Goal: Task Accomplishment & Management: Manage account settings

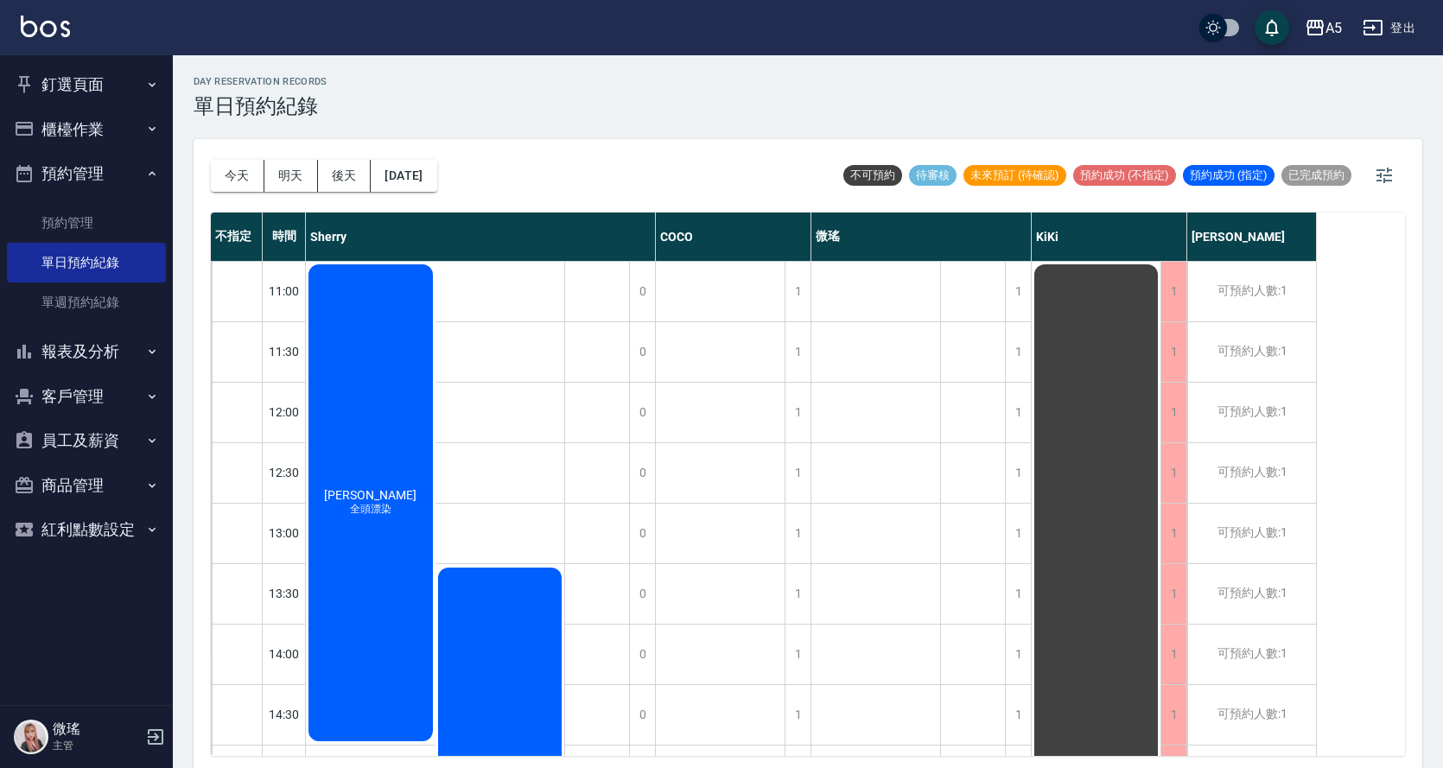
scroll to position [3, 0]
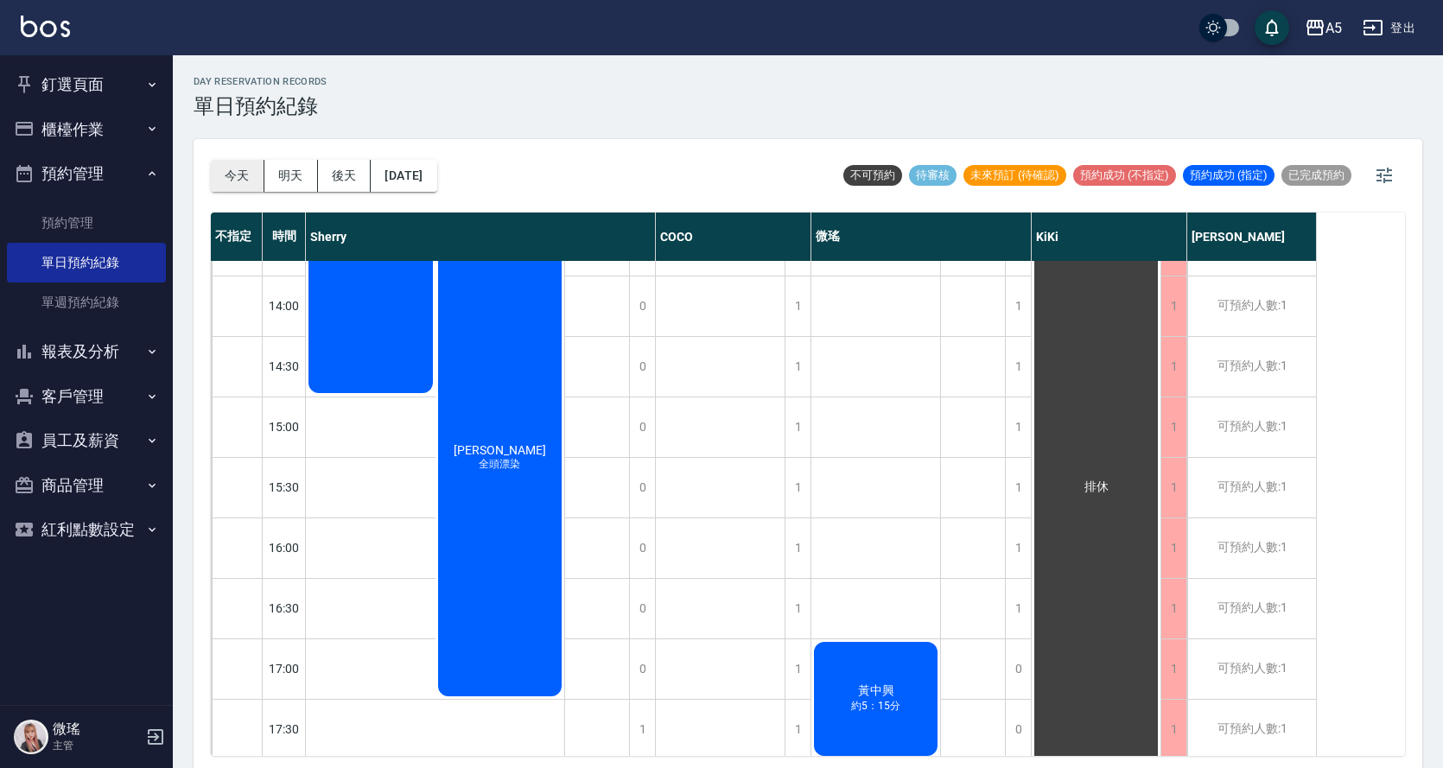
click at [238, 169] on button "今天" at bounding box center [238, 176] width 54 height 32
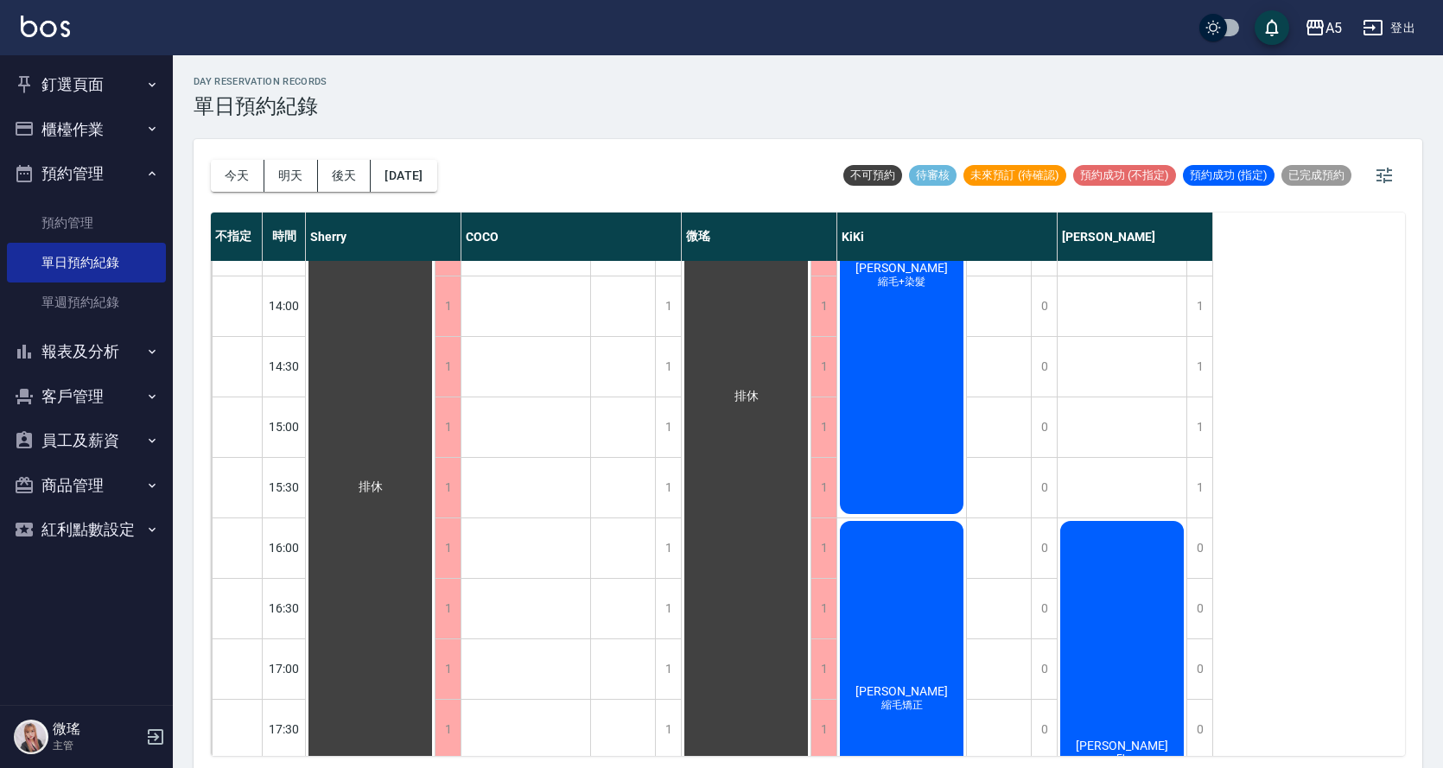
scroll to position [89, 0]
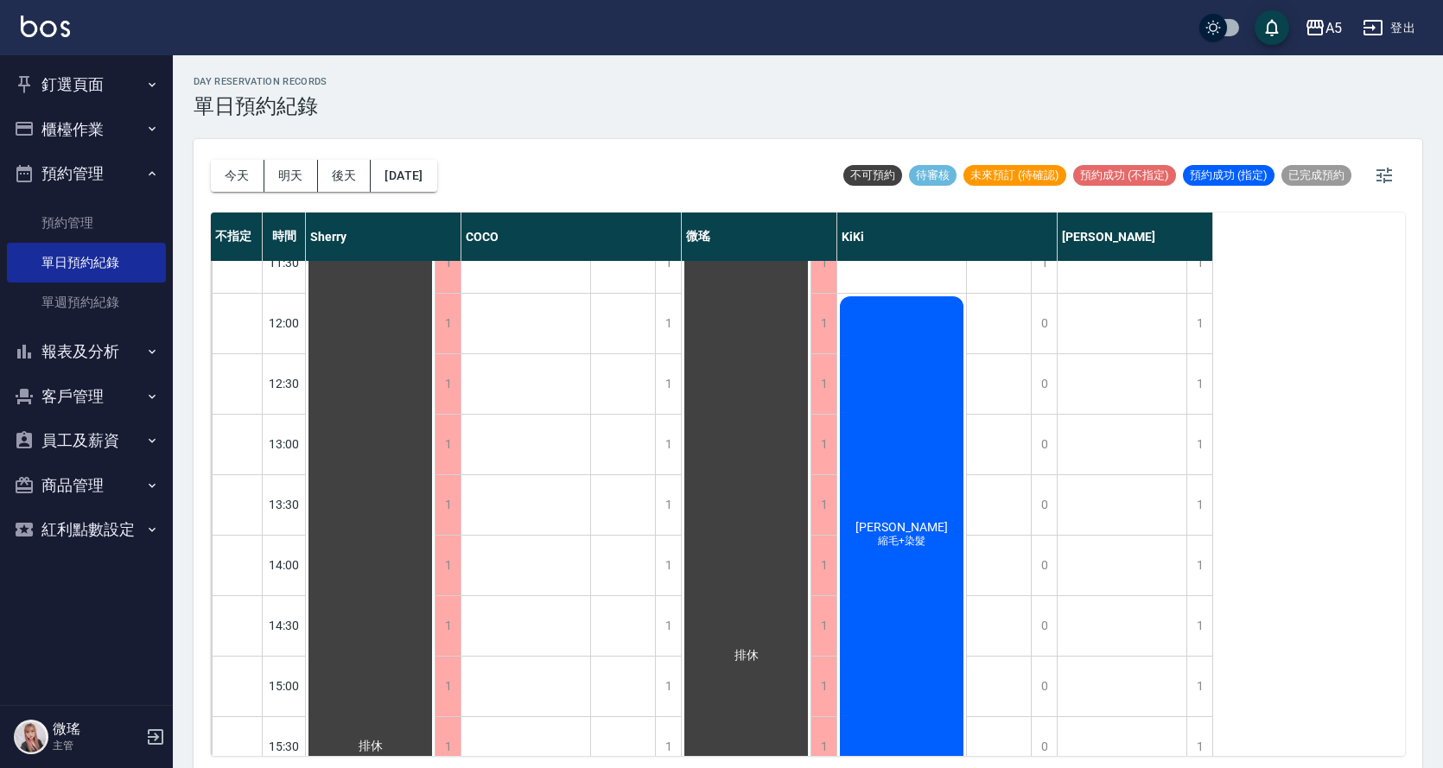
click at [435, 426] on div "[PERSON_NAME] 縮毛+染髮" at bounding box center [370, 747] width 129 height 1148
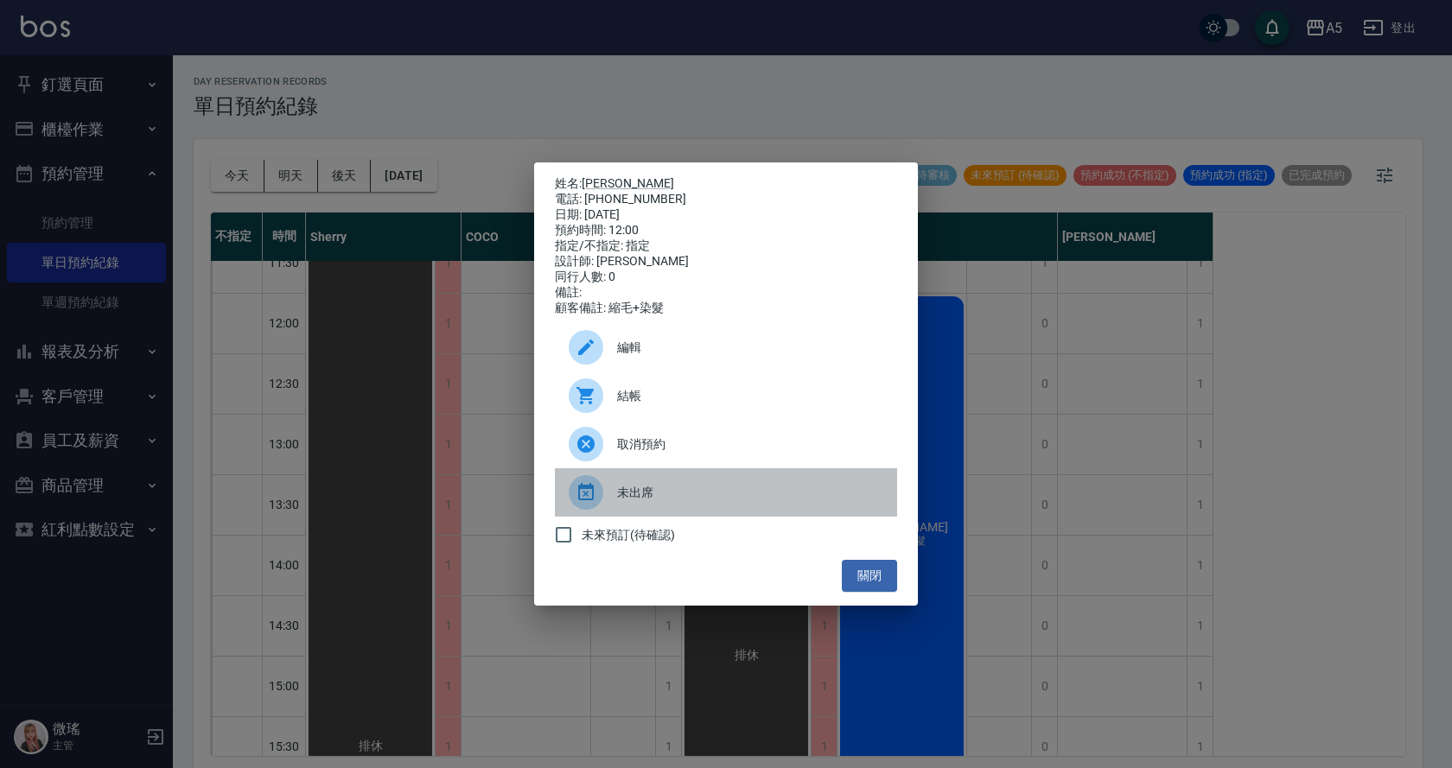
click at [607, 505] on div at bounding box center [593, 492] width 48 height 35
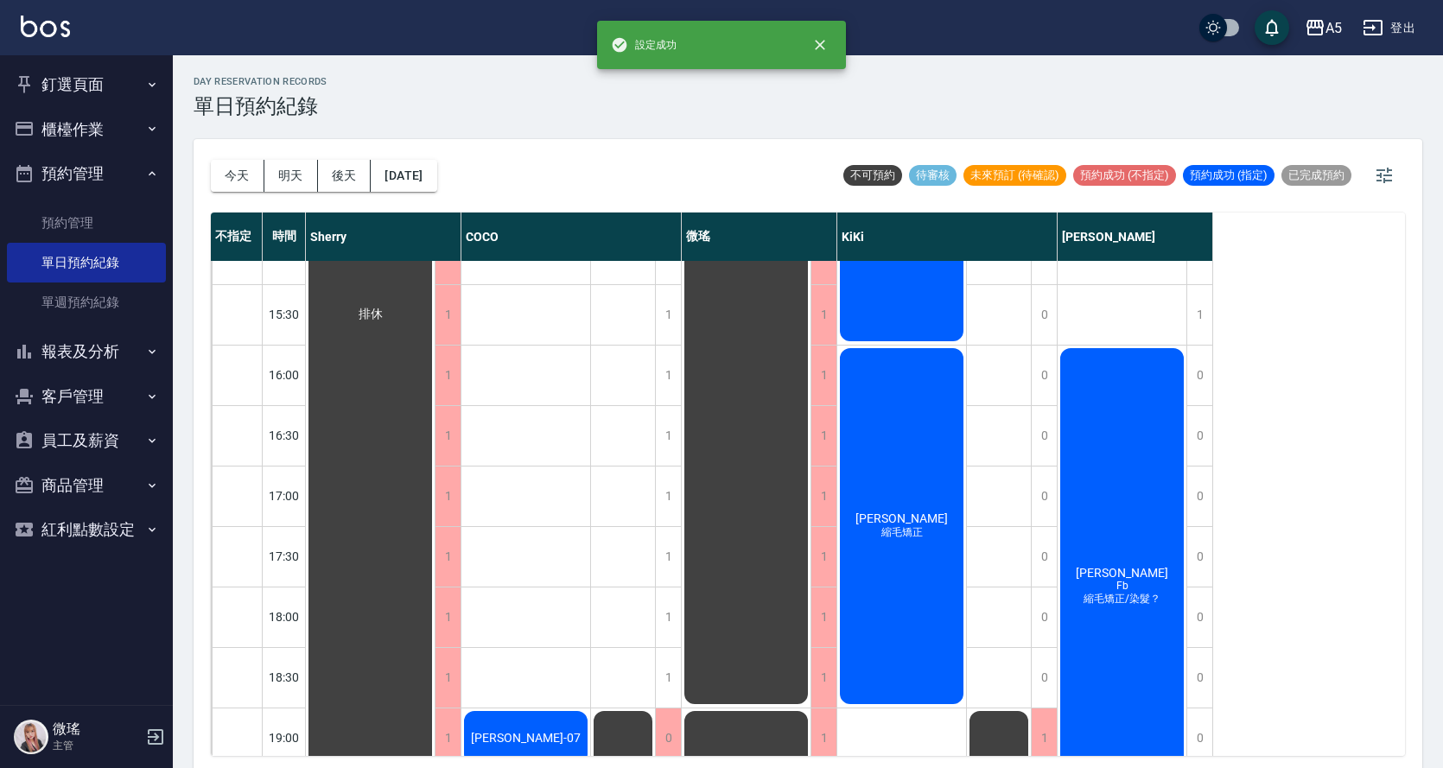
scroll to position [608, 0]
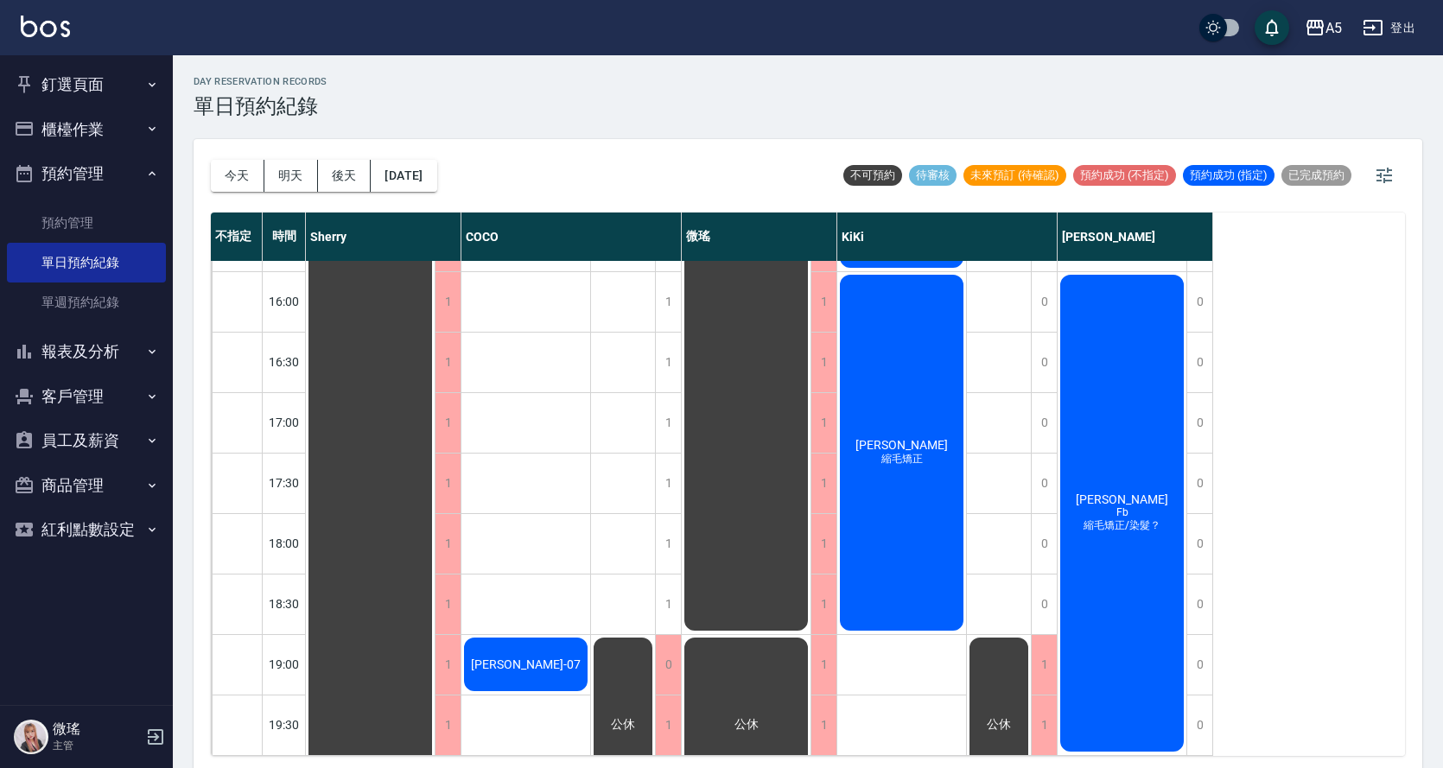
click at [530, 671] on span "縮毛矯正" at bounding box center [526, 671] width 7 height 0
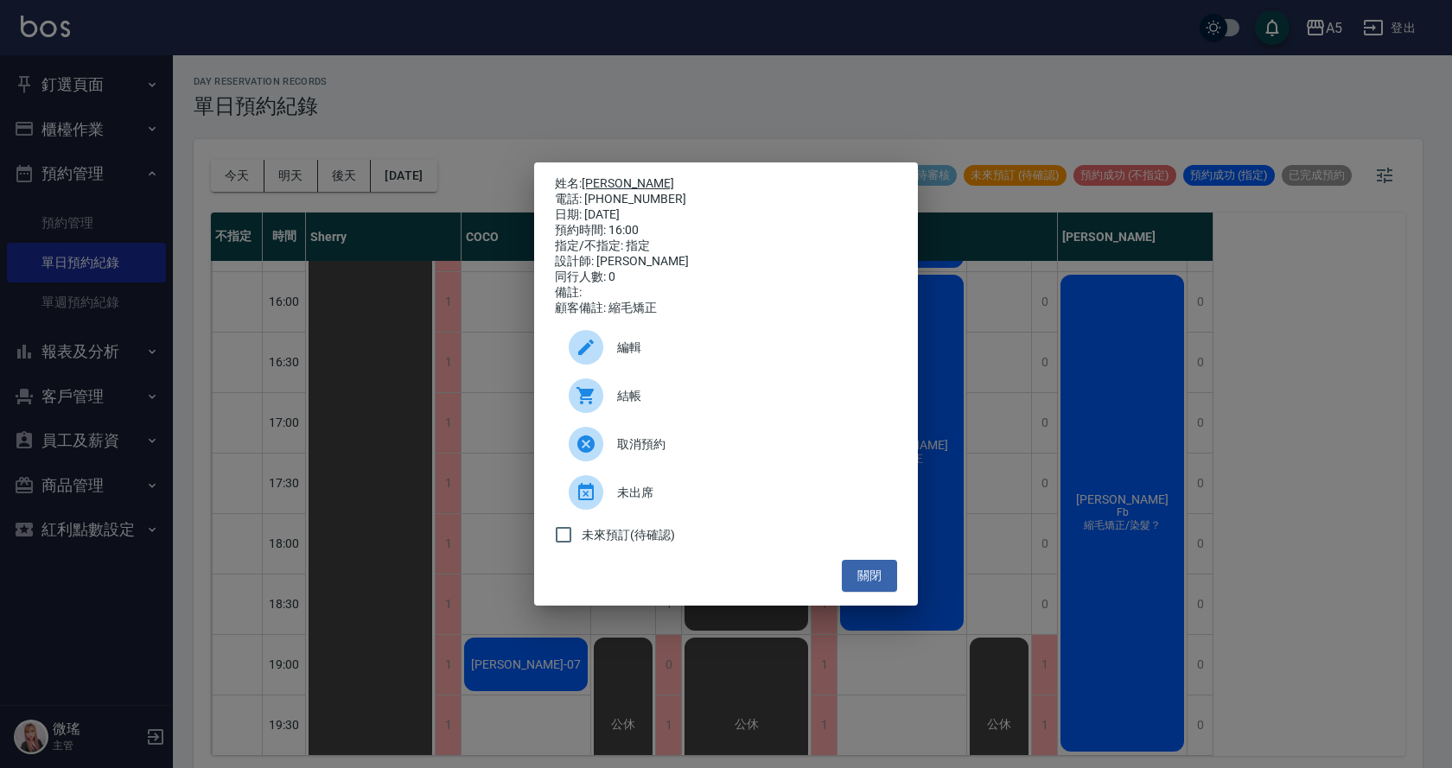
click at [603, 176] on link "[PERSON_NAME]" at bounding box center [628, 183] width 92 height 14
click at [877, 578] on button "關閉" at bounding box center [869, 576] width 55 height 32
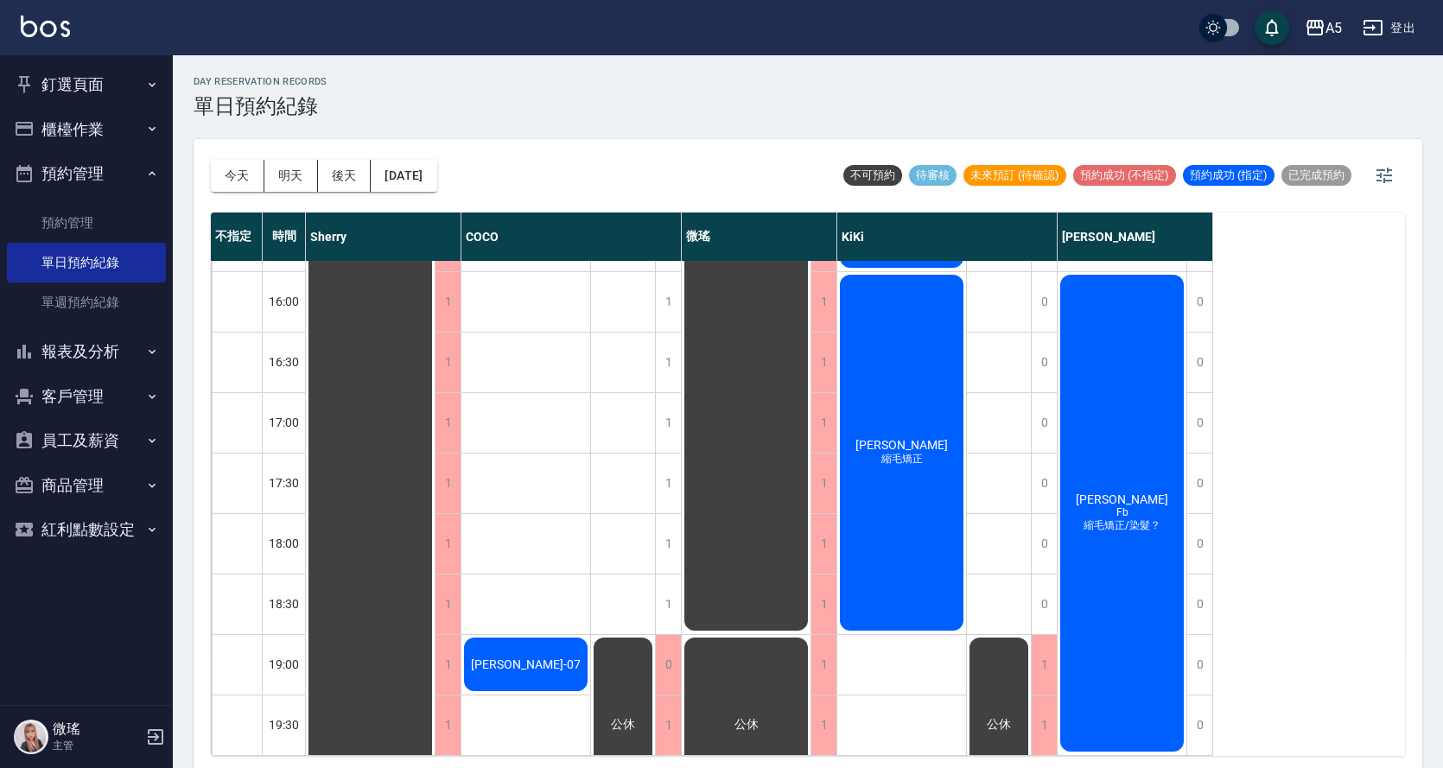
click at [435, 459] on div "[PERSON_NAME] 縮毛矯正" at bounding box center [370, 241] width 129 height 1148
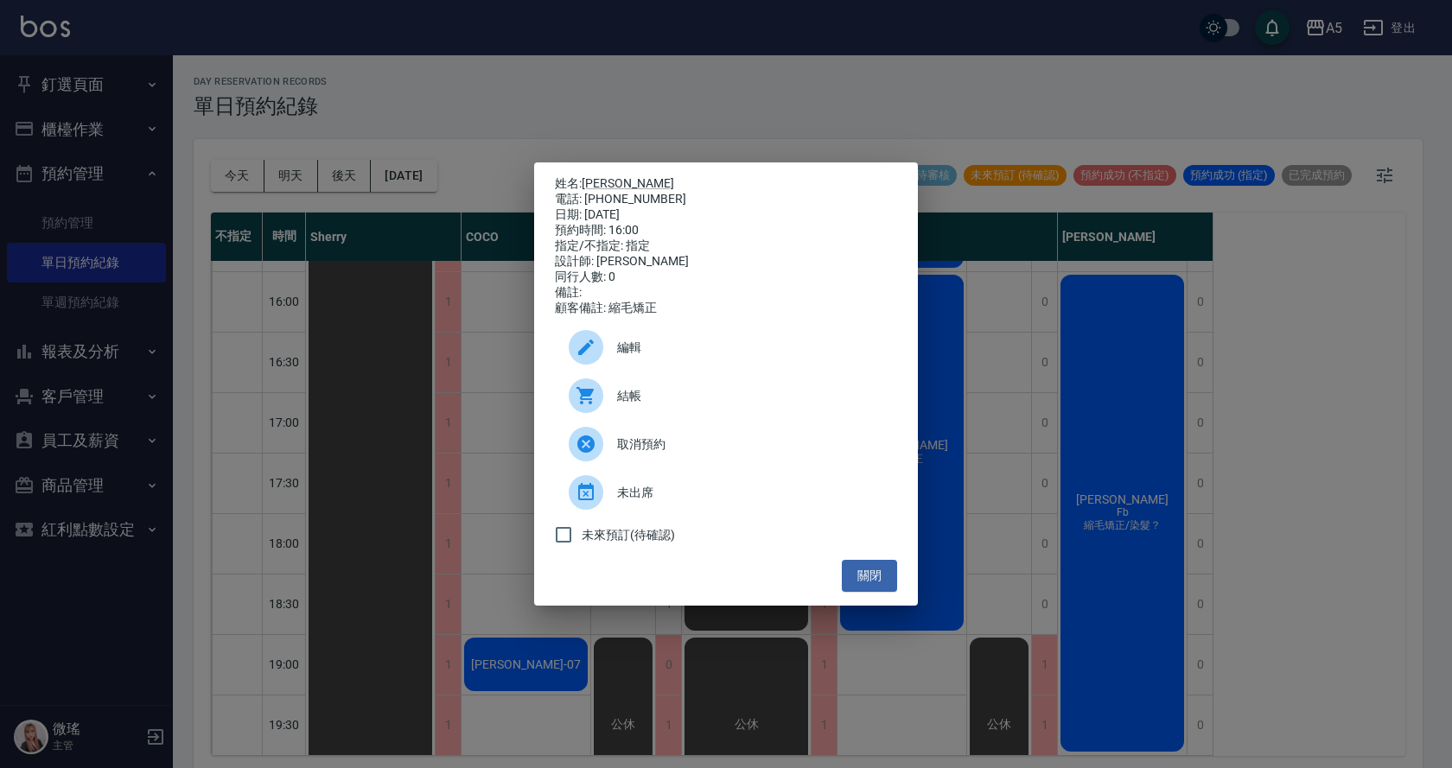
click at [652, 512] on div "未出席" at bounding box center [726, 492] width 342 height 48
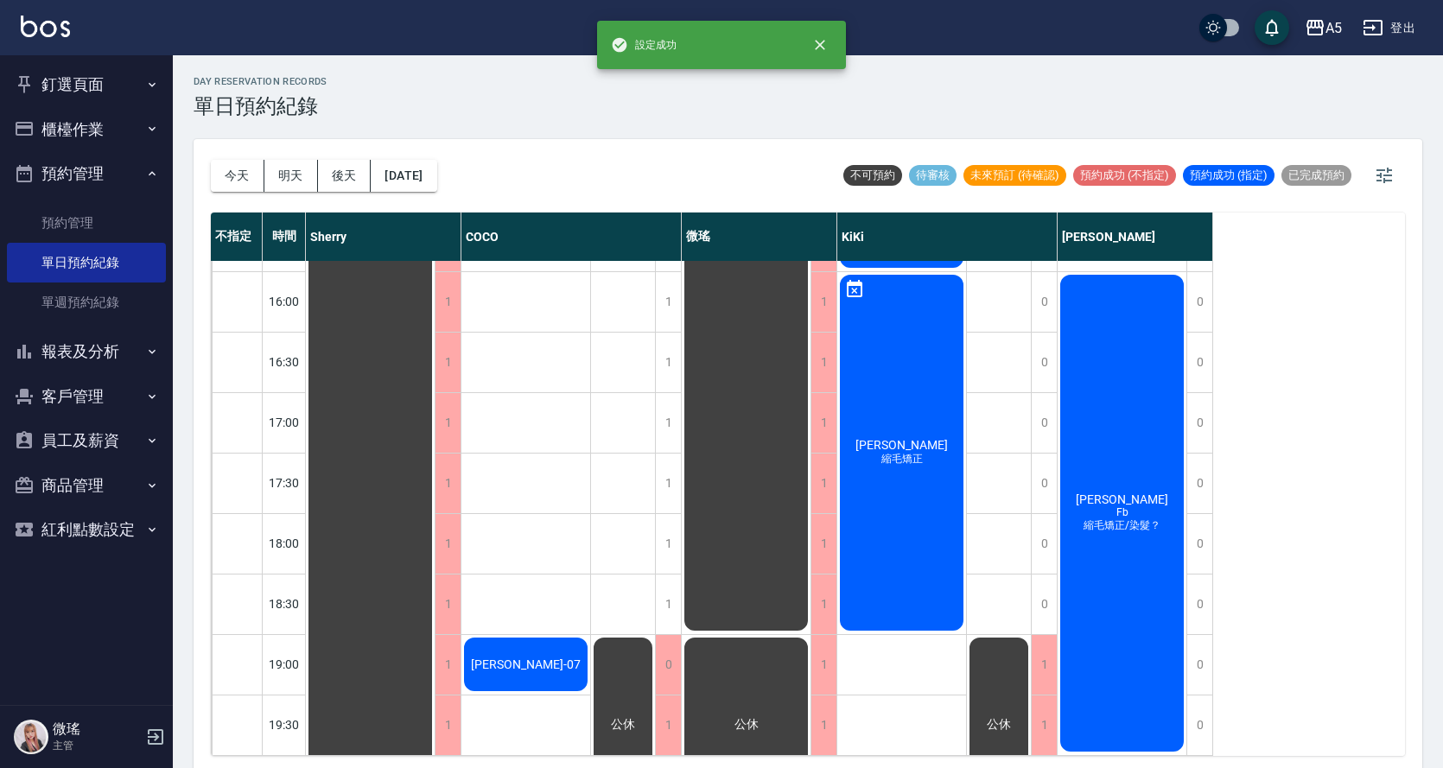
click at [386, 249] on span "[PERSON_NAME]" at bounding box center [370, 241] width 31 height 16
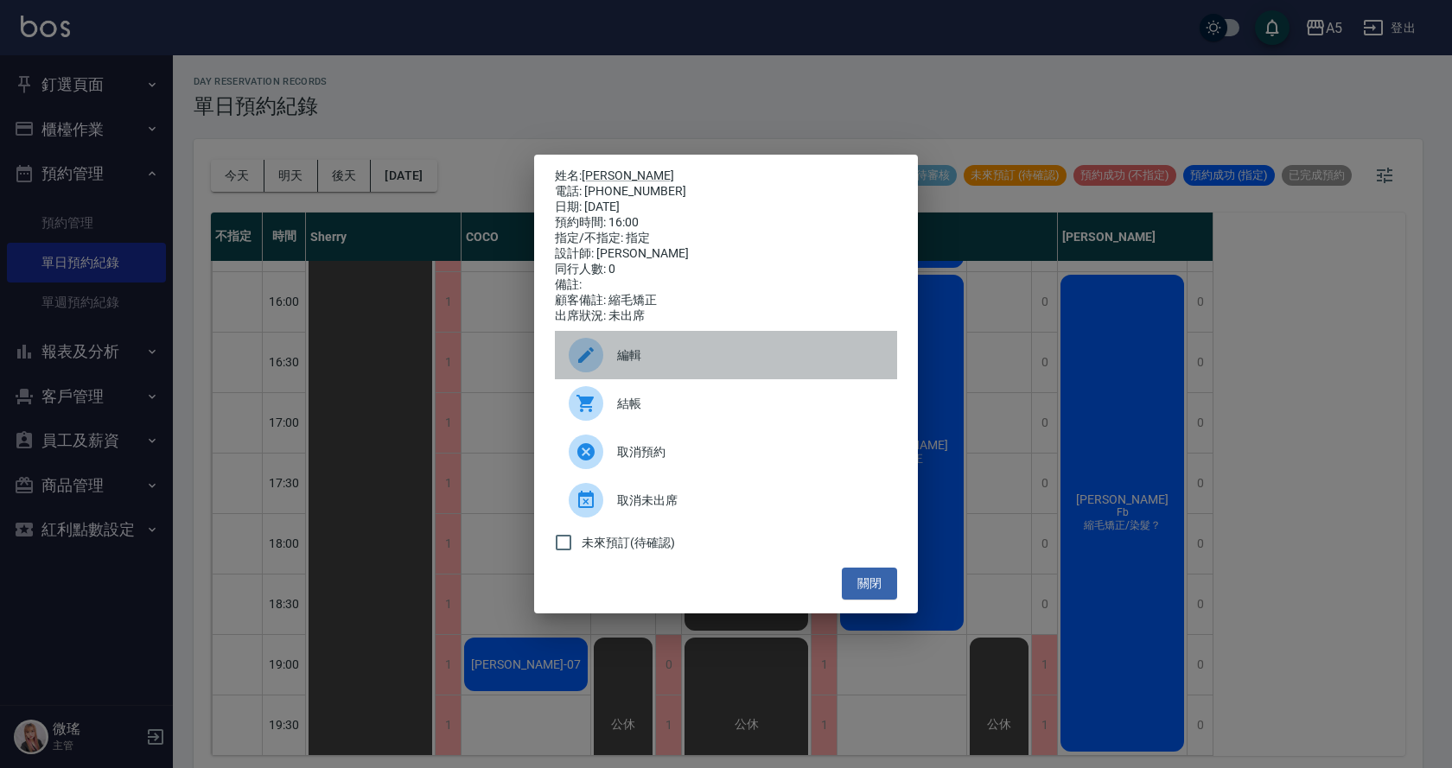
click at [655, 377] on div "編輯" at bounding box center [726, 355] width 342 height 48
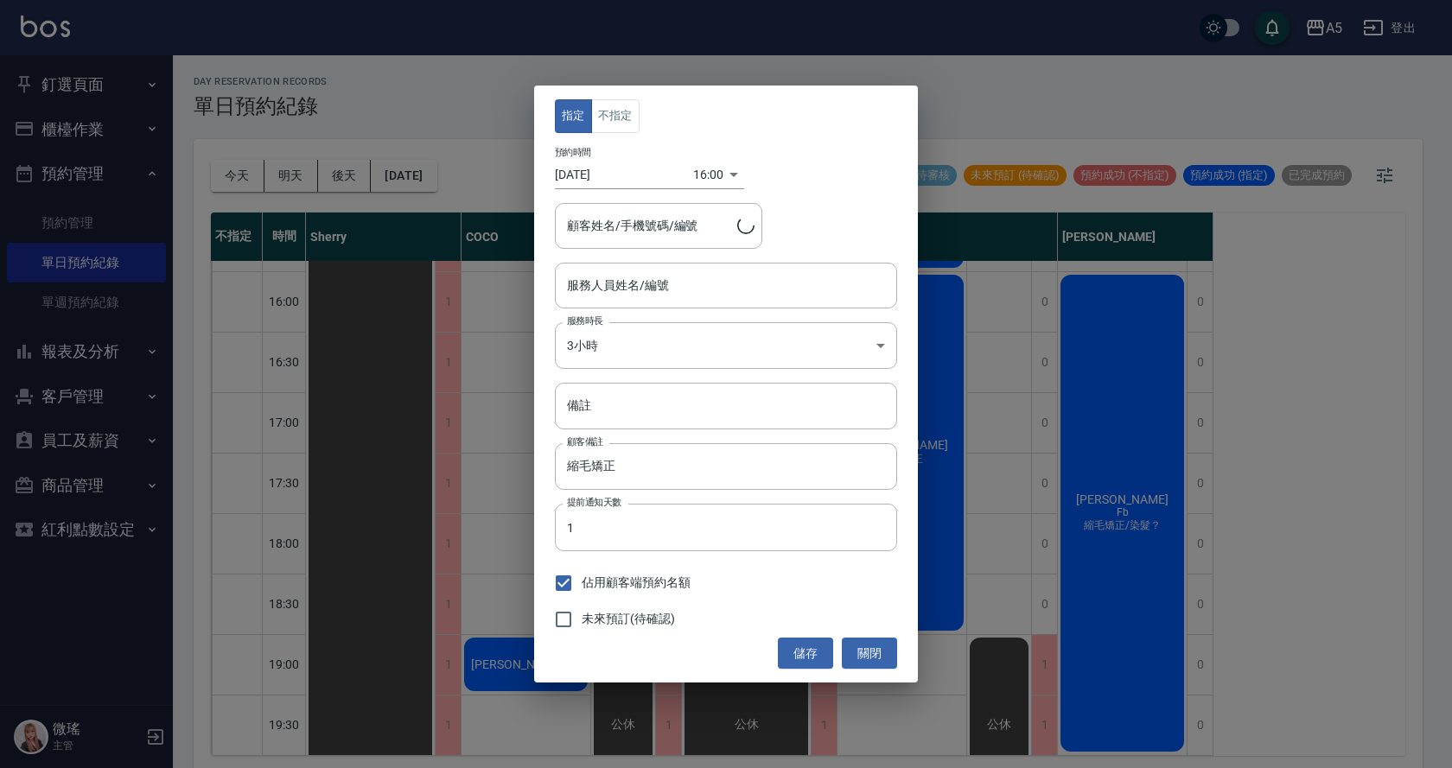
type input "KIKI-06"
type input "[PERSON_NAME]/0981618572"
click at [851, 650] on button "關閉" at bounding box center [869, 654] width 55 height 32
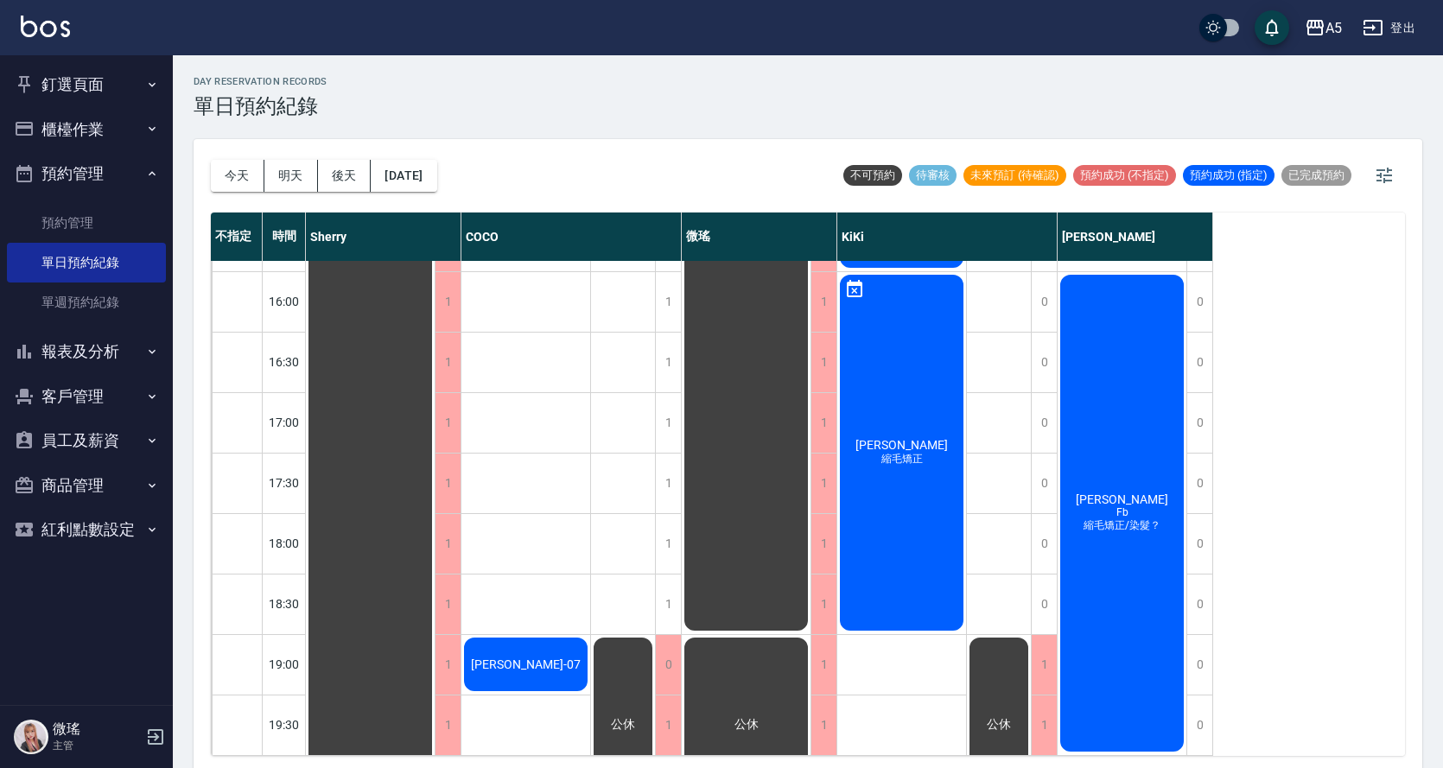
click at [386, 249] on span "[PERSON_NAME]" at bounding box center [370, 241] width 31 height 16
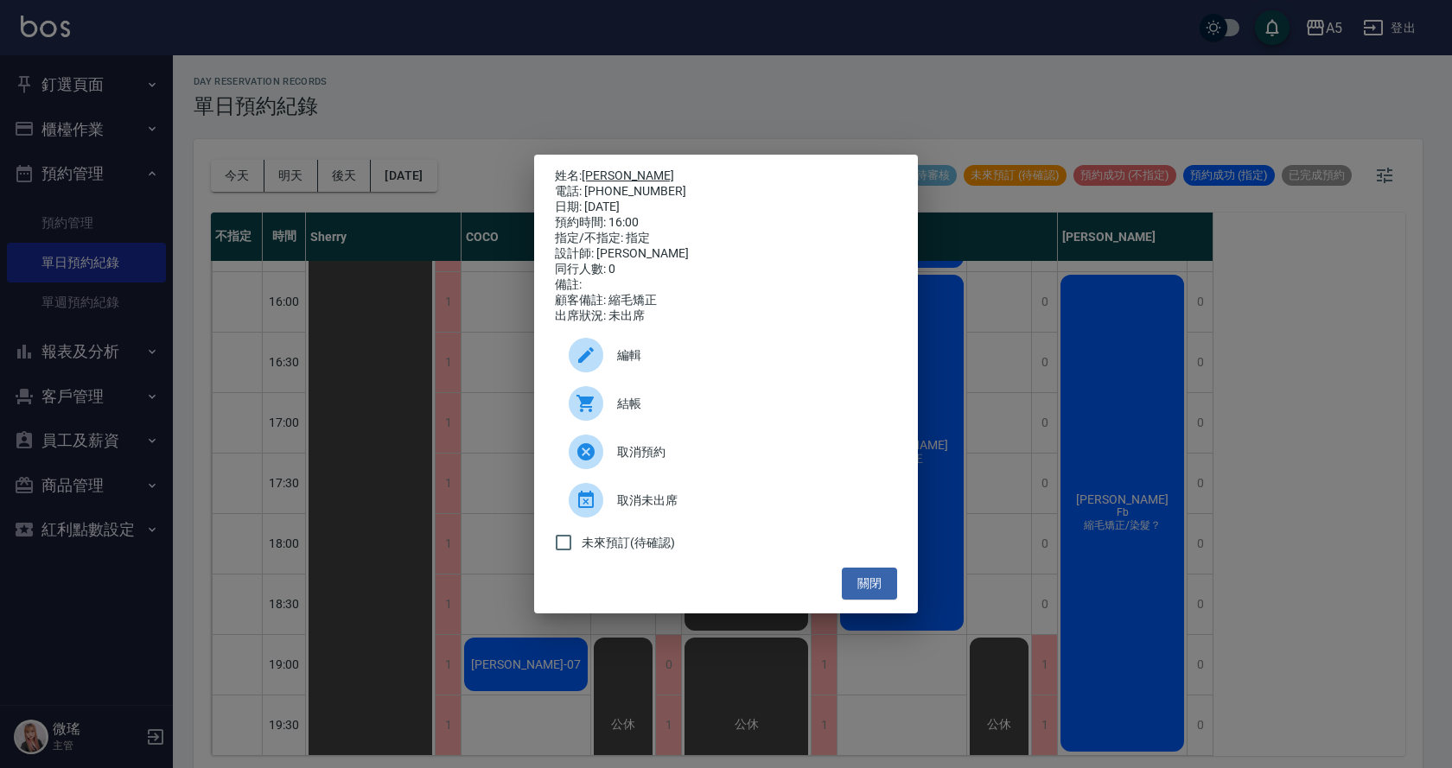
click at [614, 174] on link "[PERSON_NAME]" at bounding box center [628, 176] width 92 height 14
click at [858, 586] on button "關閉" at bounding box center [869, 584] width 55 height 32
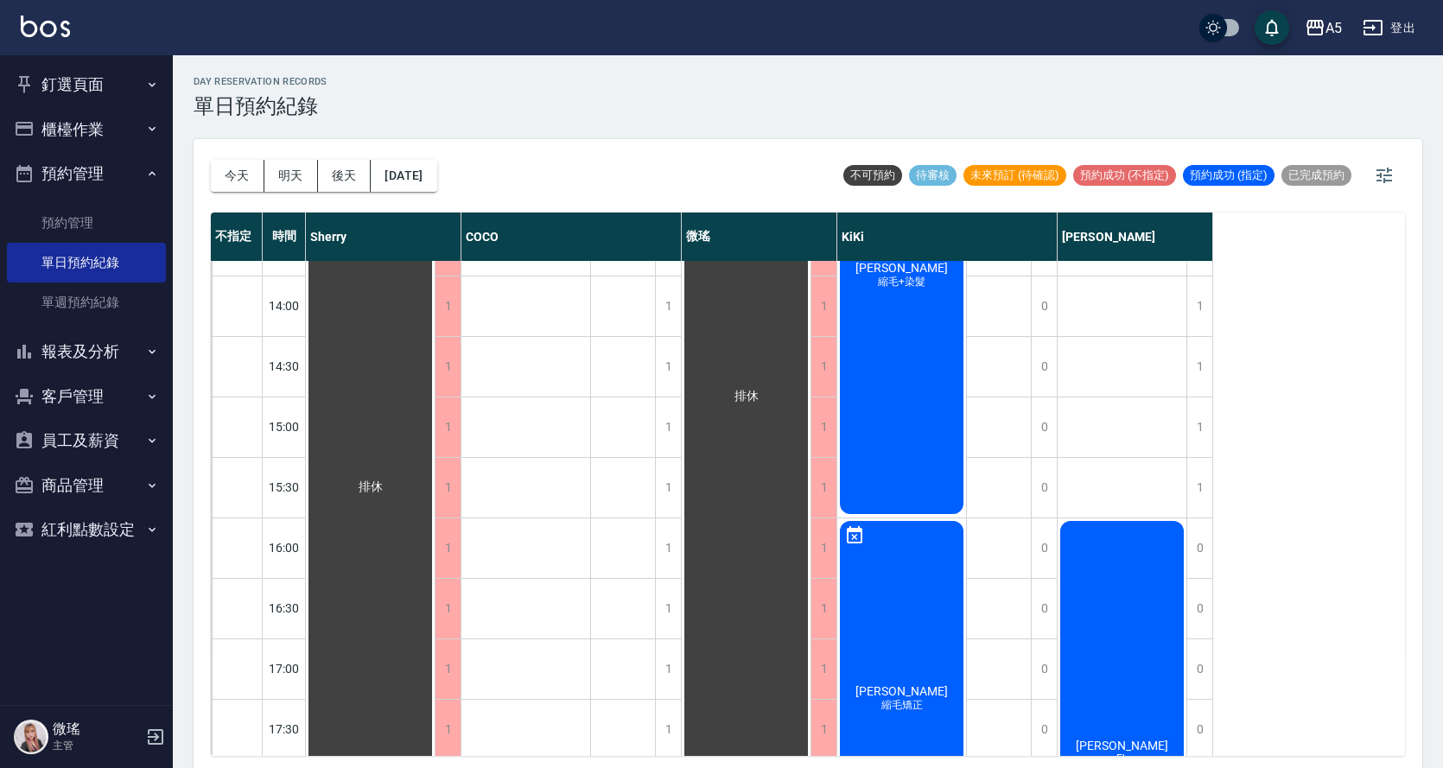
scroll to position [175, 0]
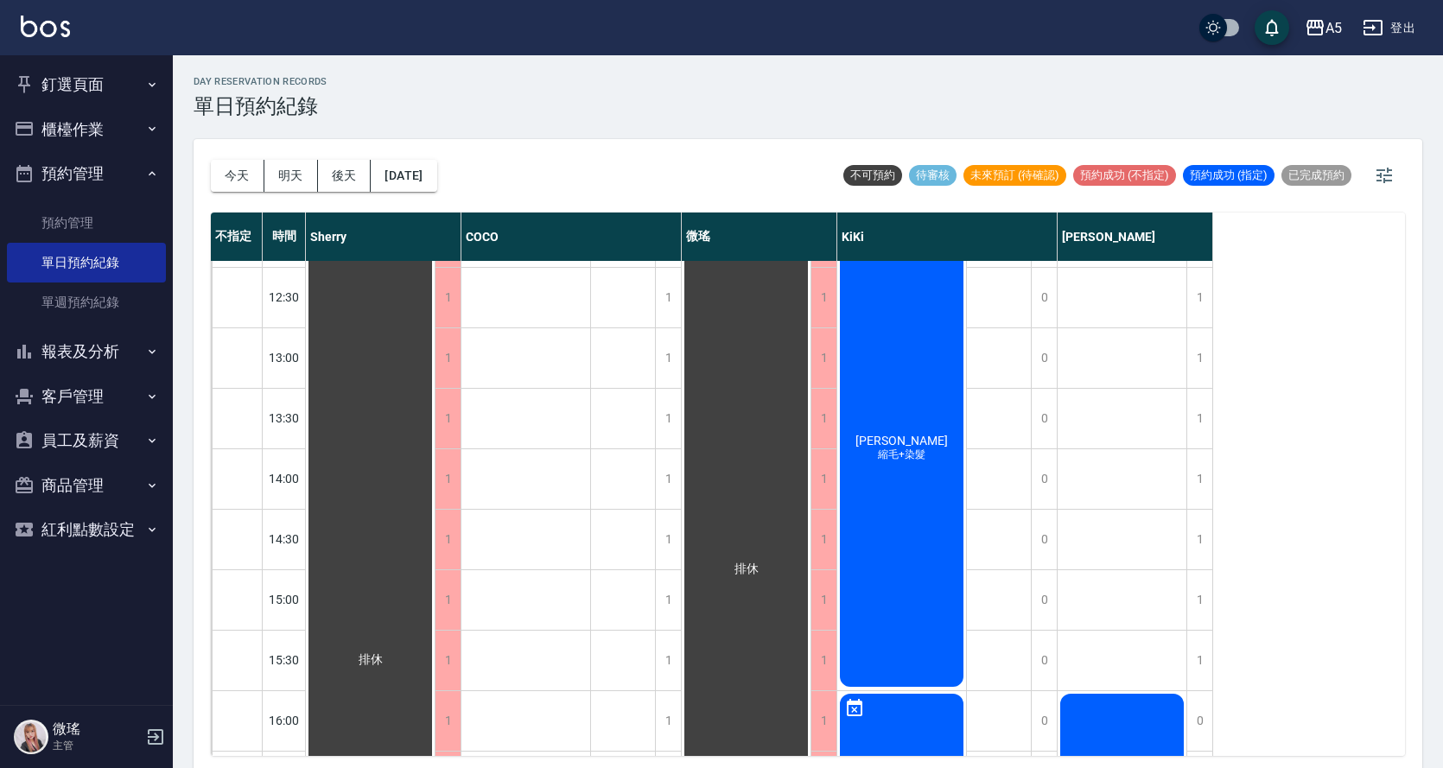
click at [386, 652] on span "[PERSON_NAME]" at bounding box center [370, 660] width 31 height 16
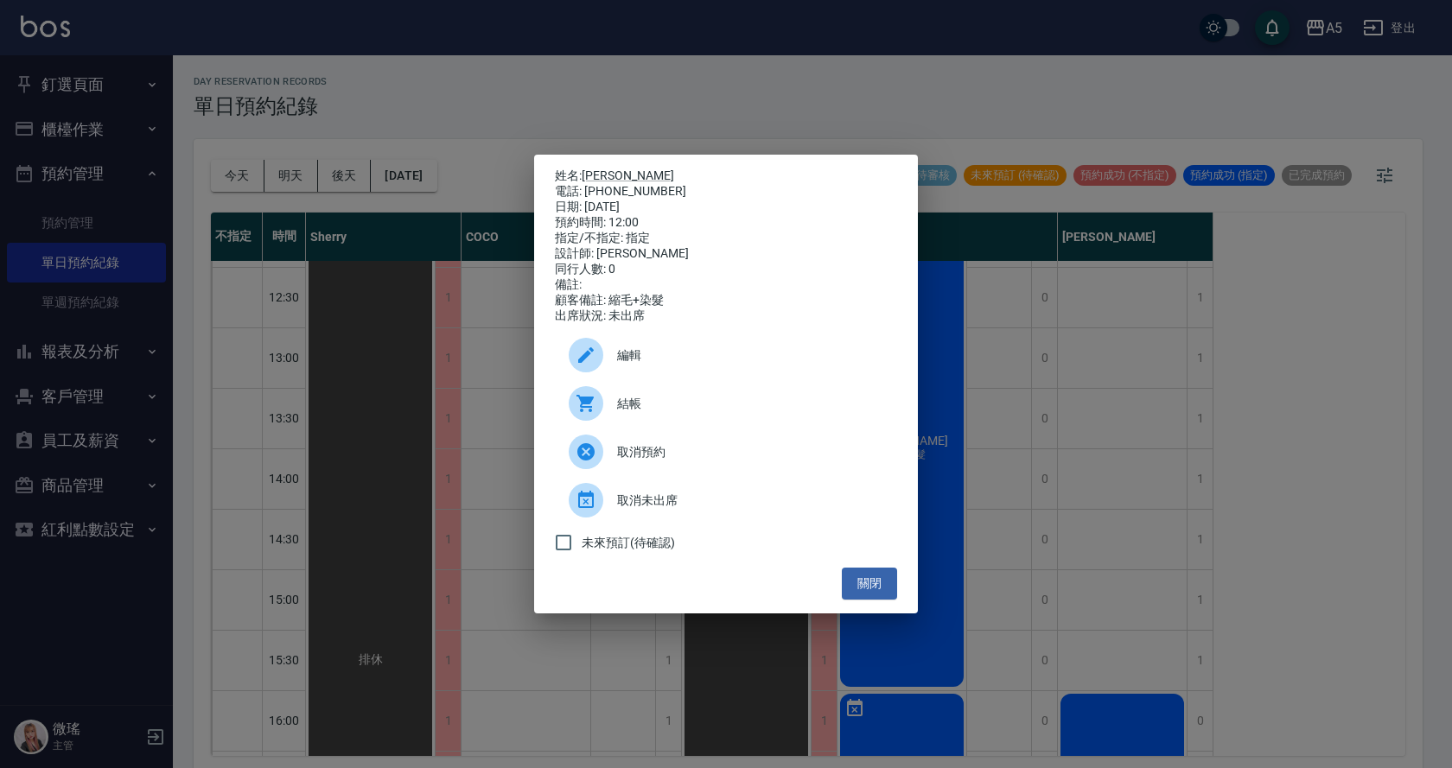
click at [663, 361] on span "編輯" at bounding box center [750, 356] width 266 height 18
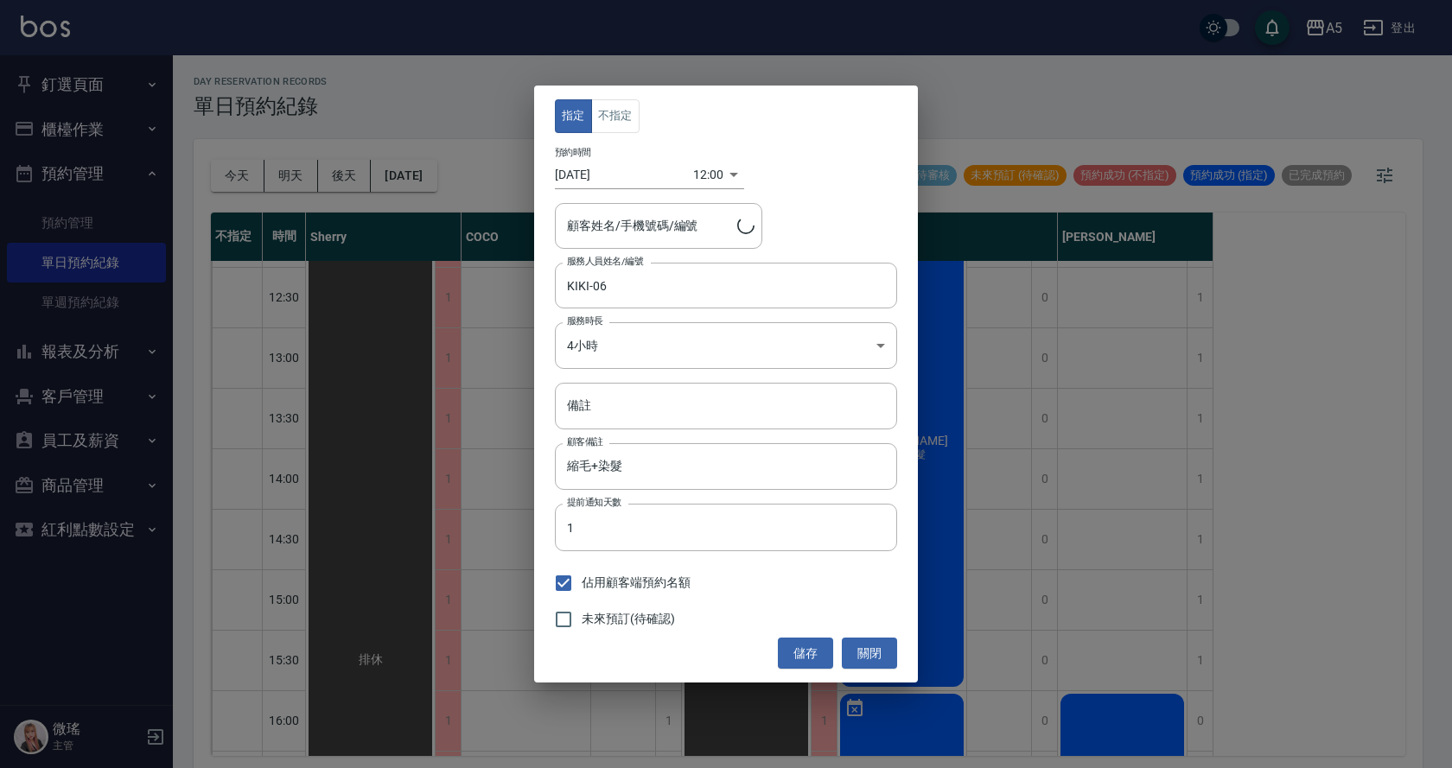
type input "[PERSON_NAME]/0920133019"
click at [622, 124] on button "不指定" at bounding box center [615, 116] width 48 height 34
click at [570, 100] on button "指定" at bounding box center [573, 116] width 37 height 34
click at [861, 650] on button "關閉" at bounding box center [869, 654] width 55 height 32
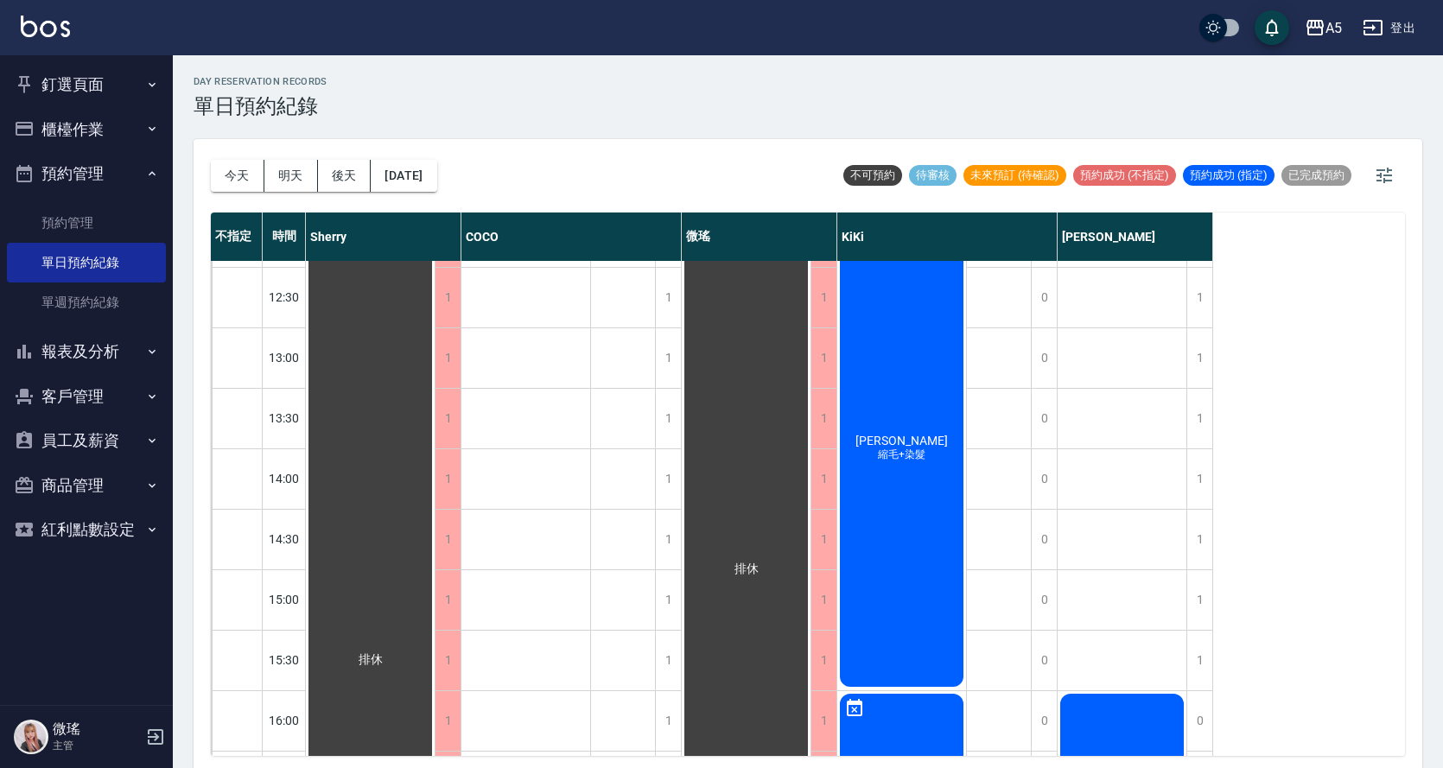
click at [435, 399] on div "[PERSON_NAME] 縮毛+染髮" at bounding box center [370, 660] width 129 height 1148
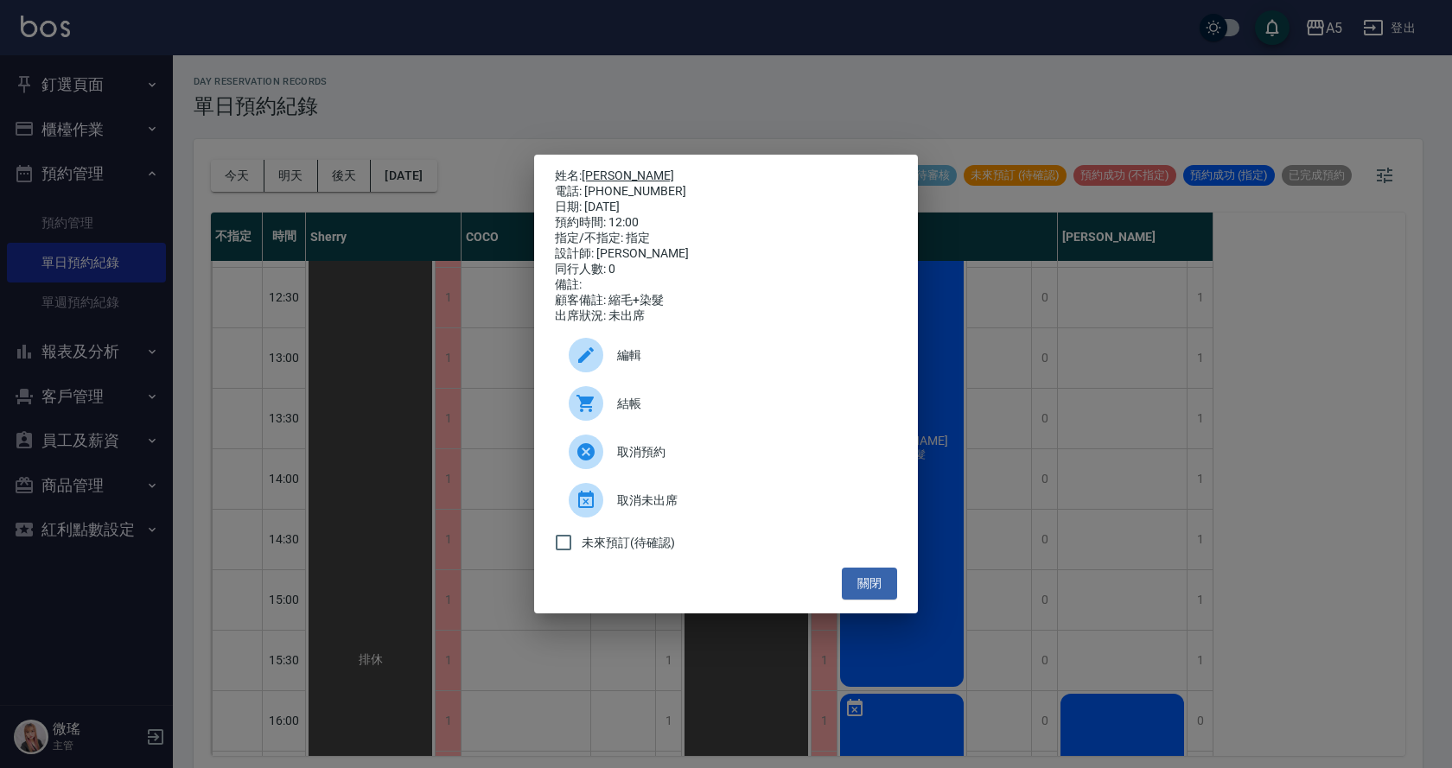
click at [601, 173] on link "[PERSON_NAME]" at bounding box center [628, 176] width 92 height 14
click at [886, 600] on button "關閉" at bounding box center [869, 584] width 55 height 32
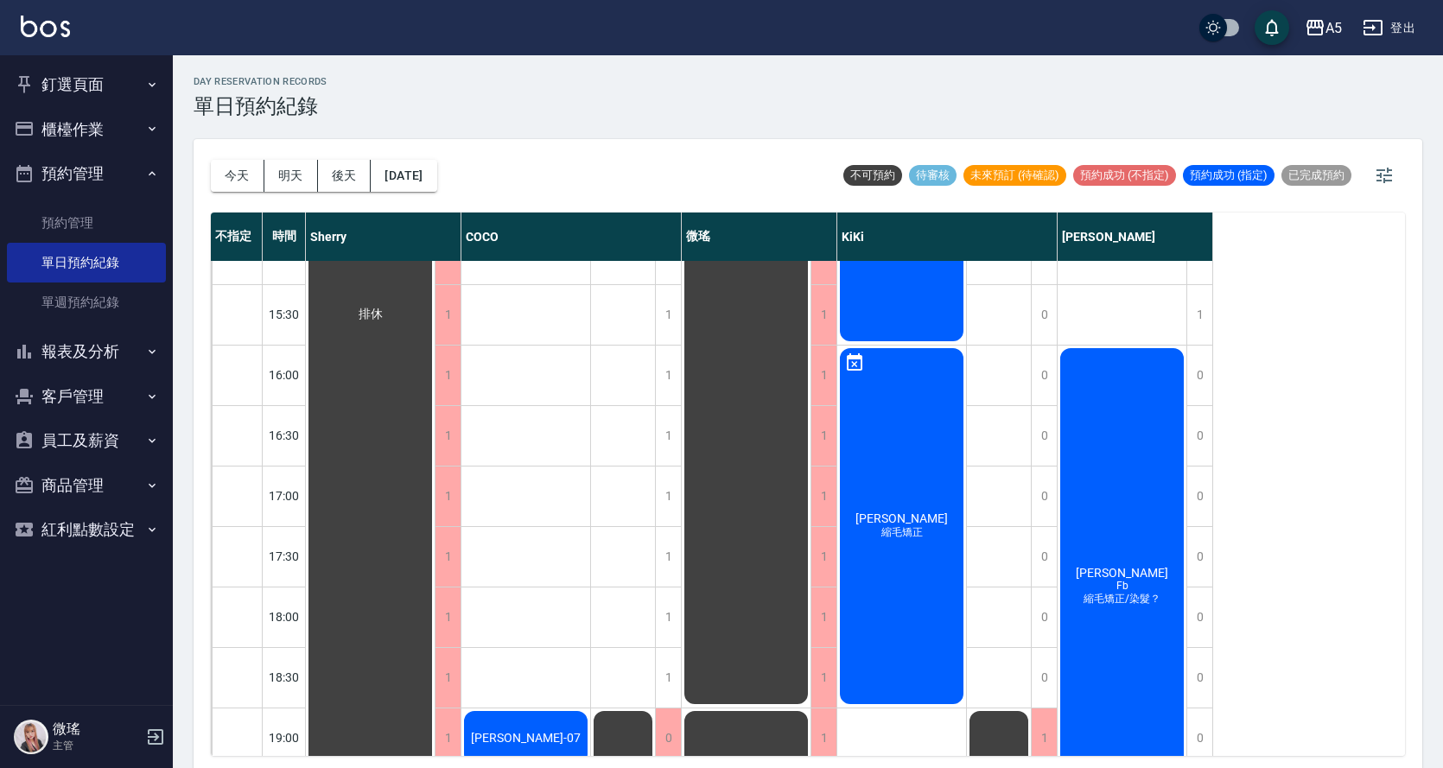
scroll to position [608, 0]
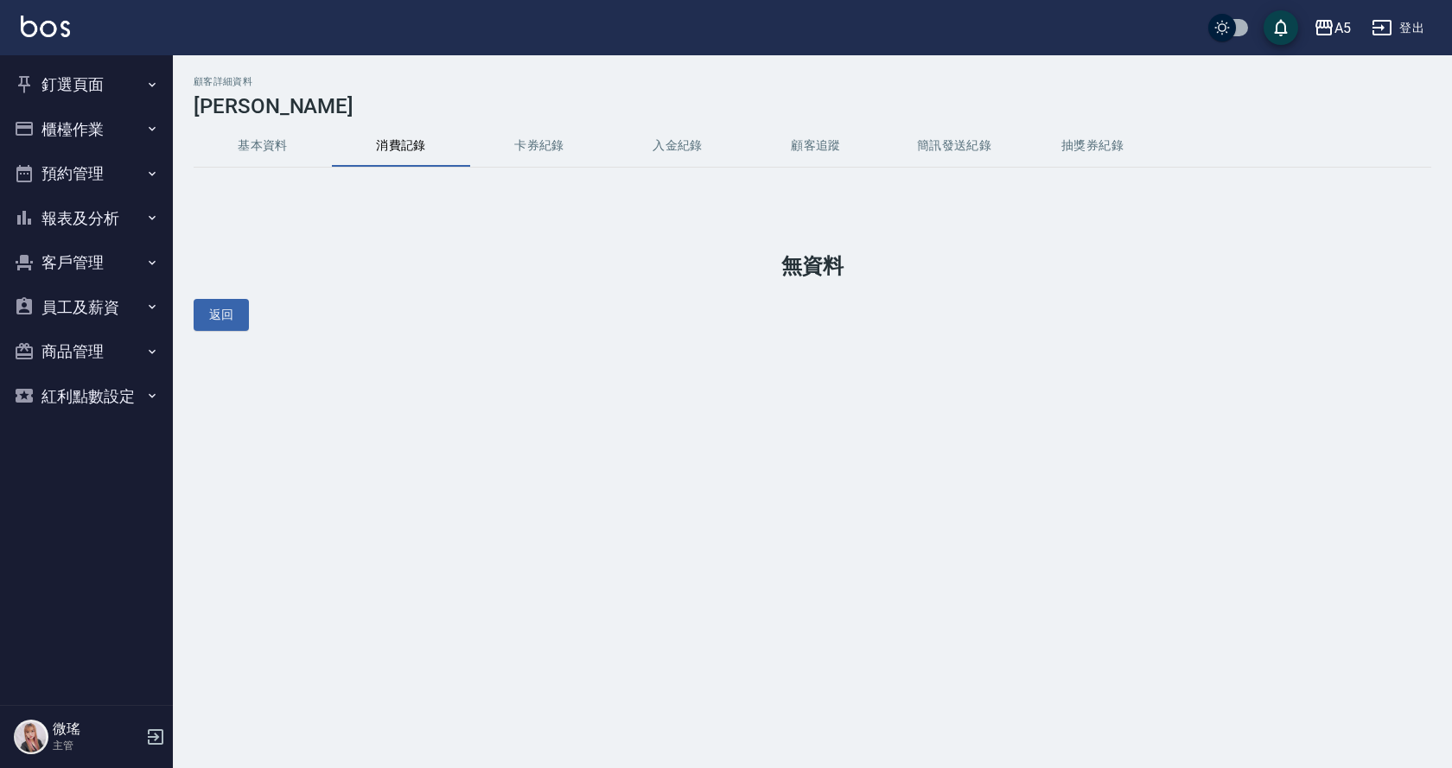
click at [292, 149] on button "基本資料" at bounding box center [263, 145] width 138 height 41
click at [125, 74] on button "釘選頁面" at bounding box center [86, 84] width 159 height 45
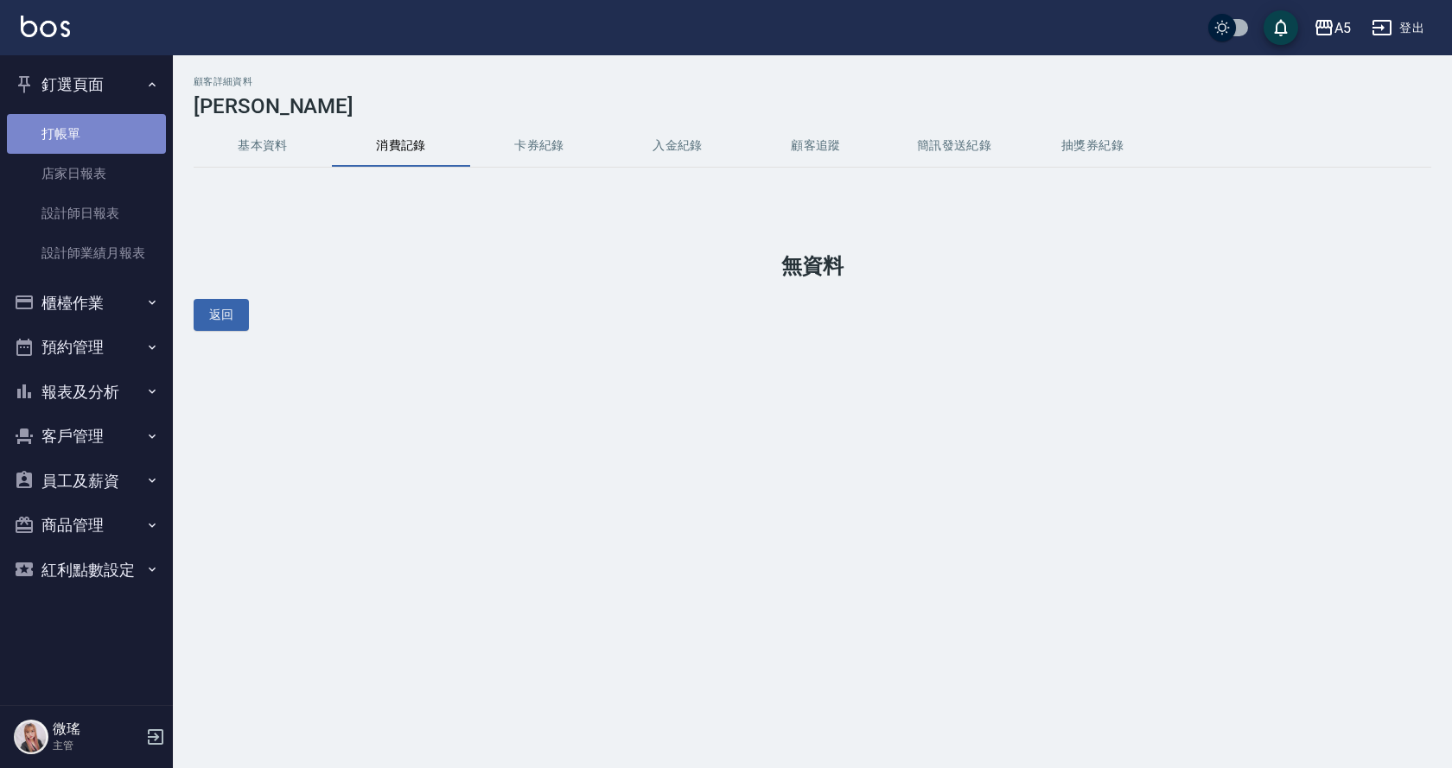
click at [99, 137] on link "打帳單" at bounding box center [86, 134] width 159 height 40
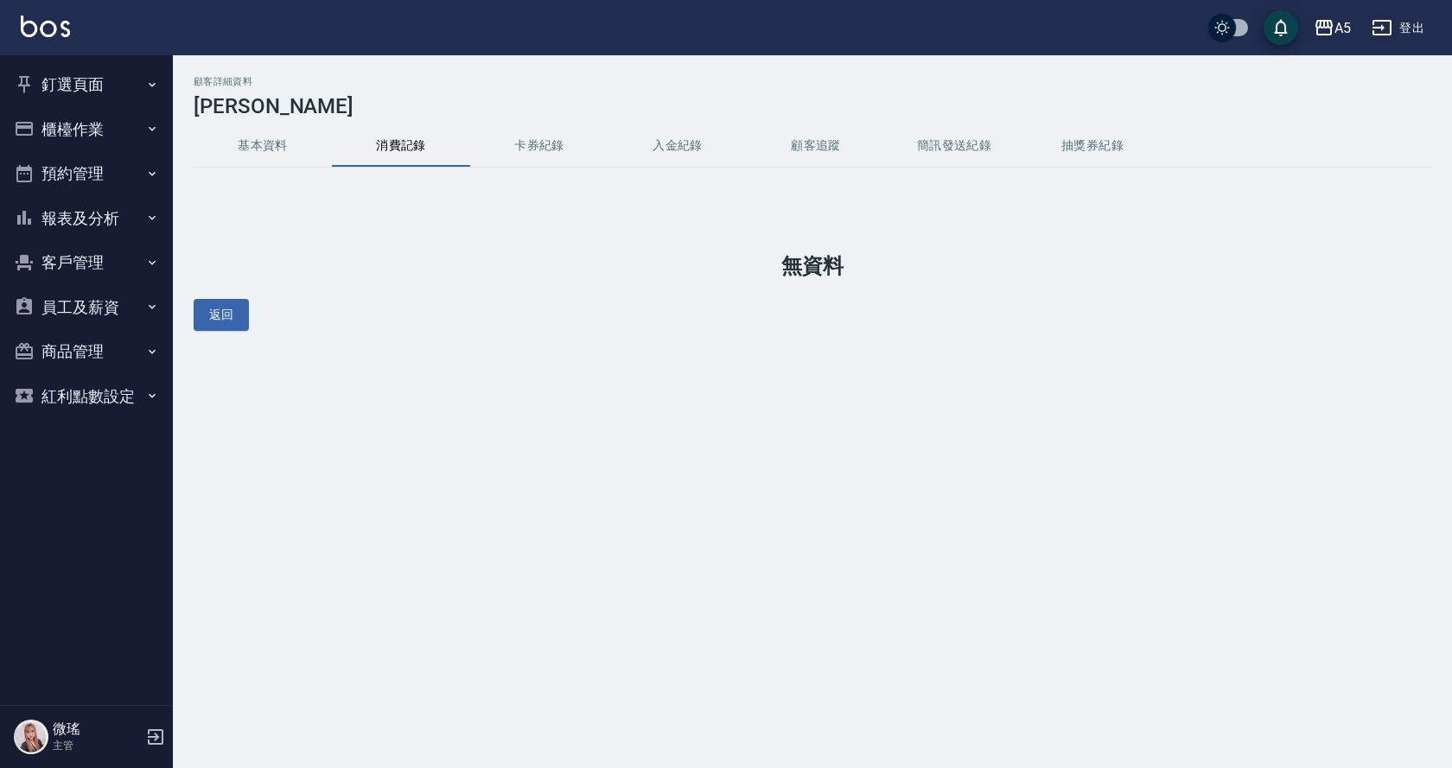
click at [254, 153] on button "基本資料" at bounding box center [263, 145] width 138 height 41
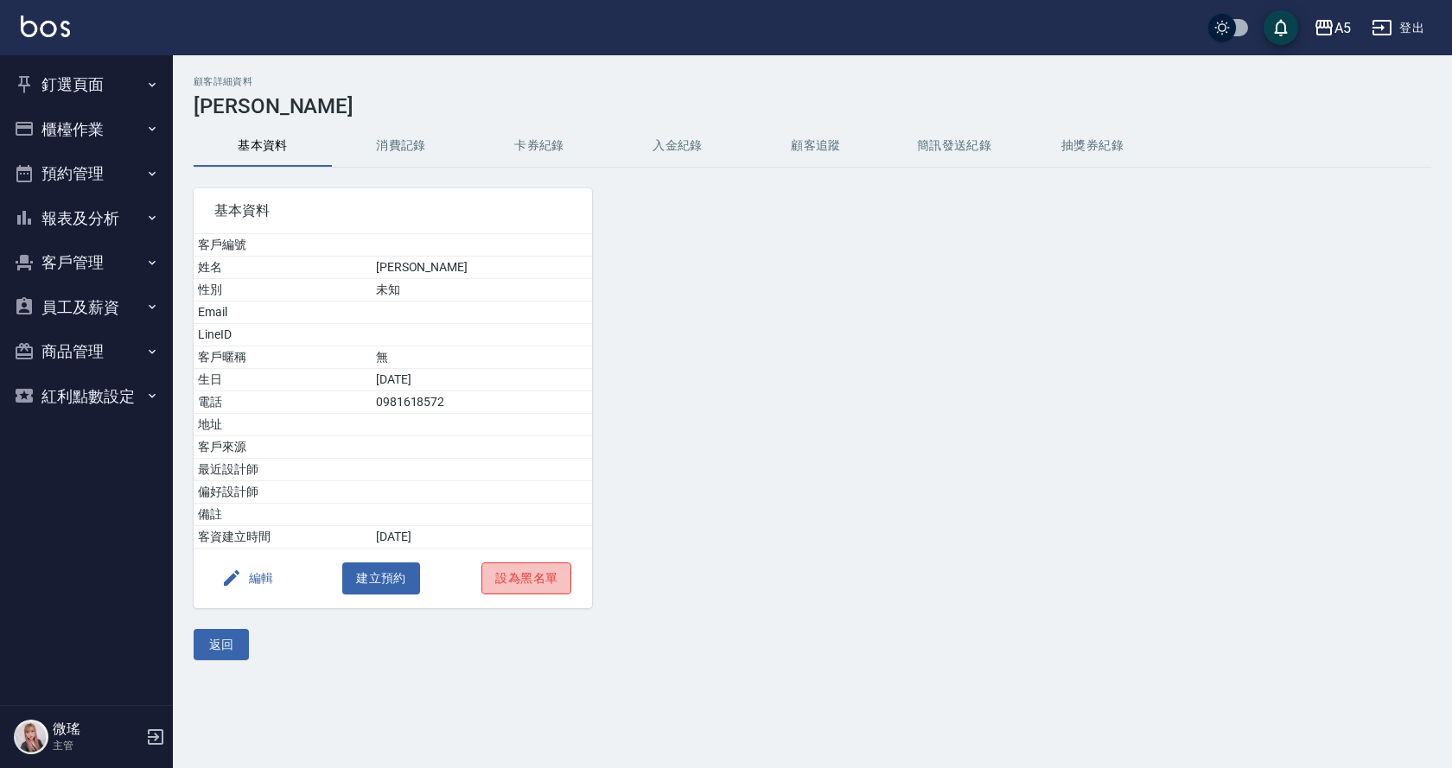
click at [510, 586] on button "設為黑名單" at bounding box center [526, 579] width 90 height 32
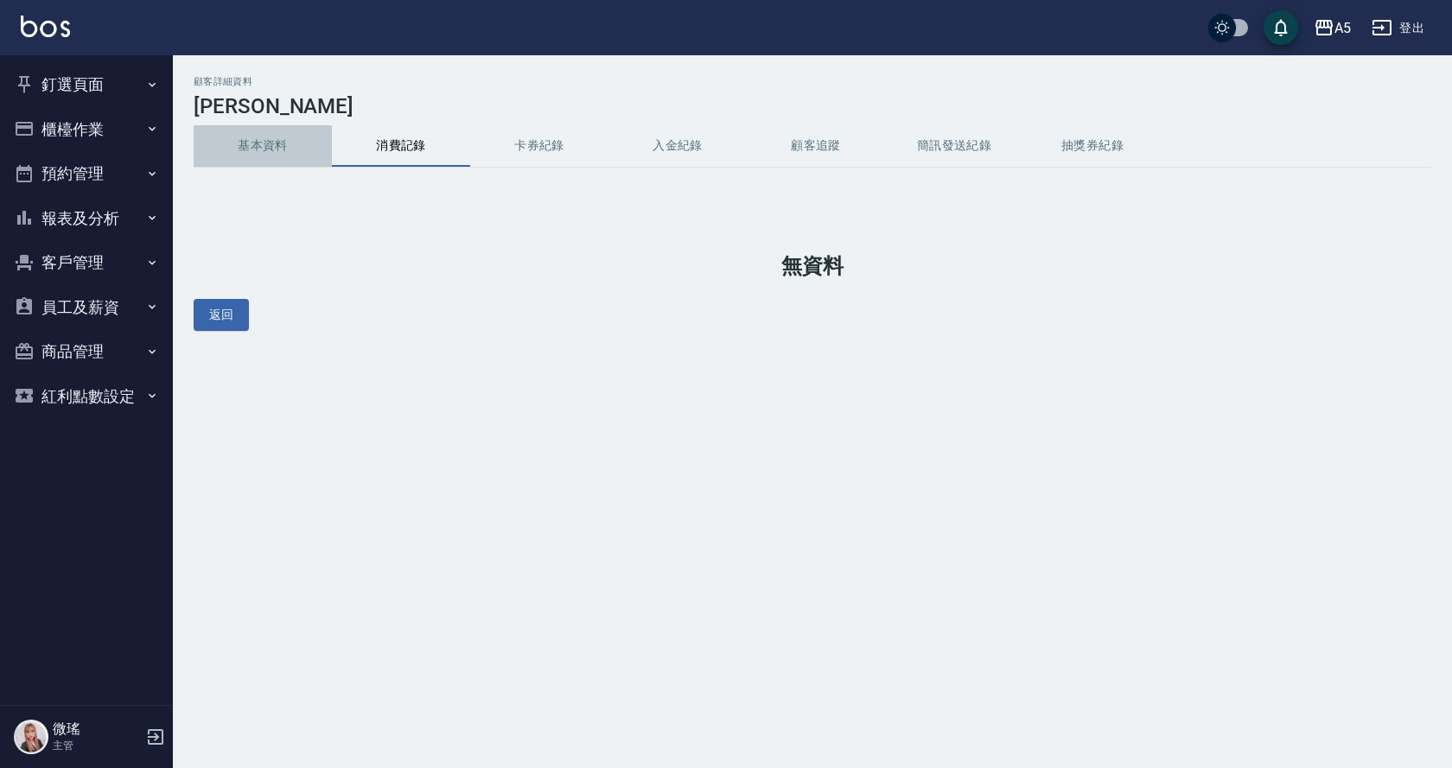
click at [274, 130] on button "基本資料" at bounding box center [263, 145] width 138 height 41
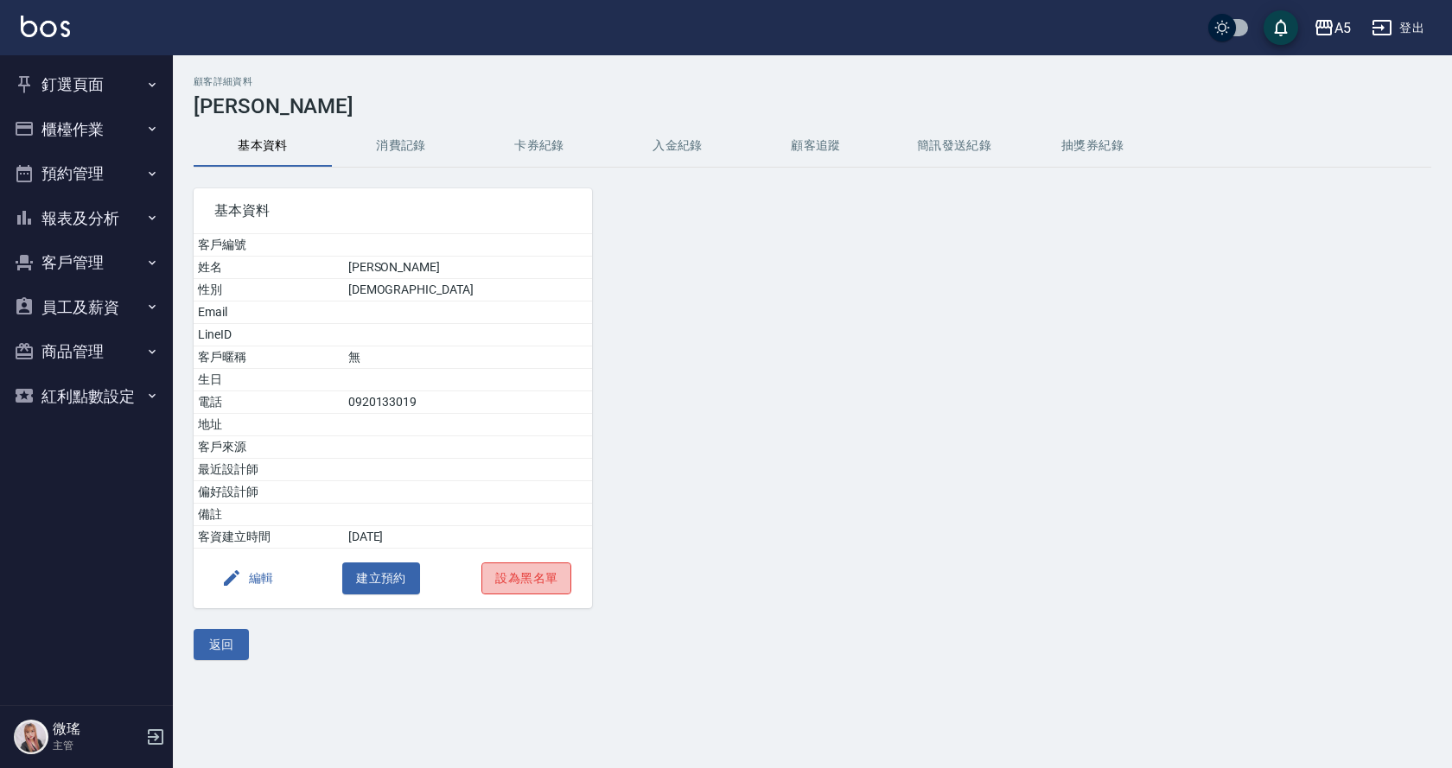
click at [547, 576] on button "設為黑名單" at bounding box center [526, 579] width 90 height 32
click at [1058, 141] on button "抽獎券紀錄" at bounding box center [1092, 145] width 138 height 41
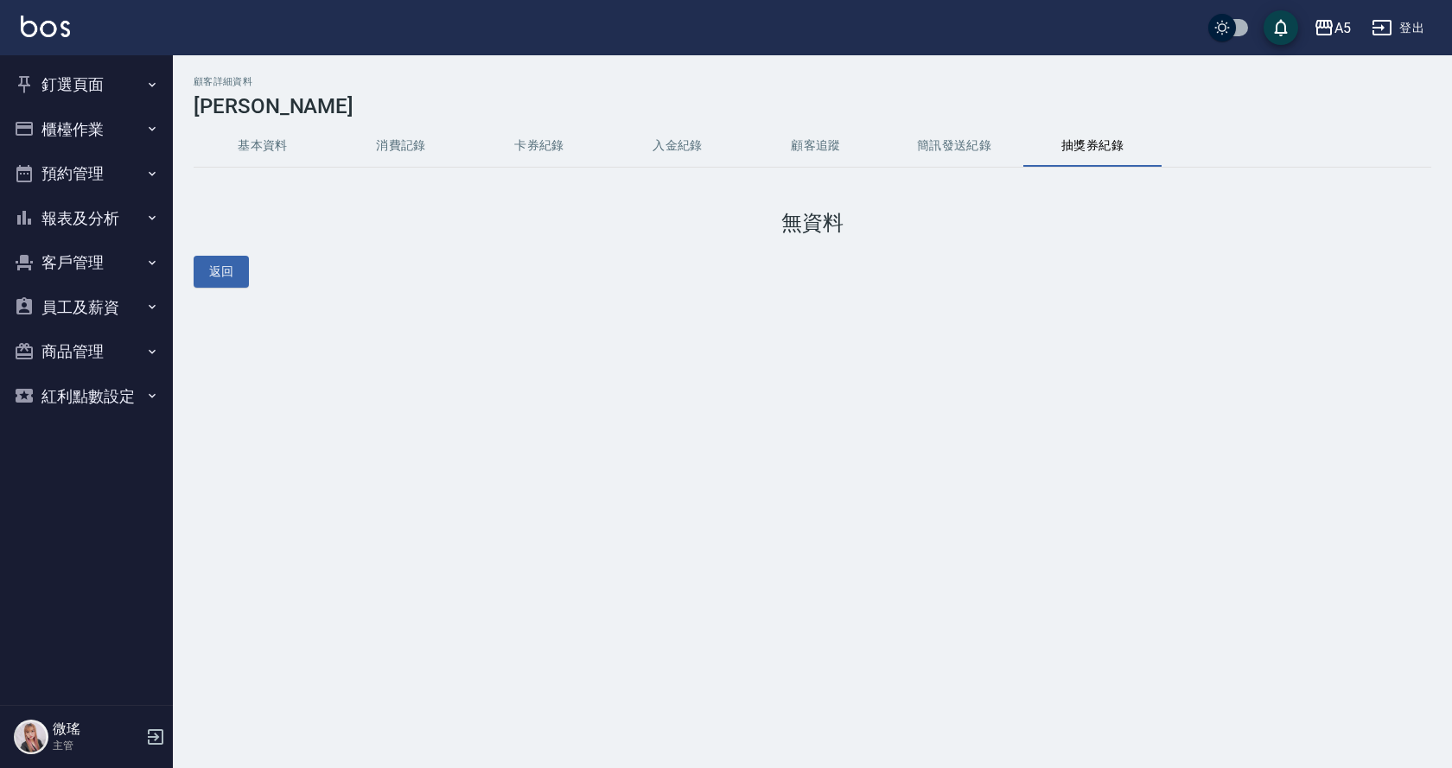
click at [946, 143] on button "簡訊發送紀錄" at bounding box center [954, 145] width 138 height 41
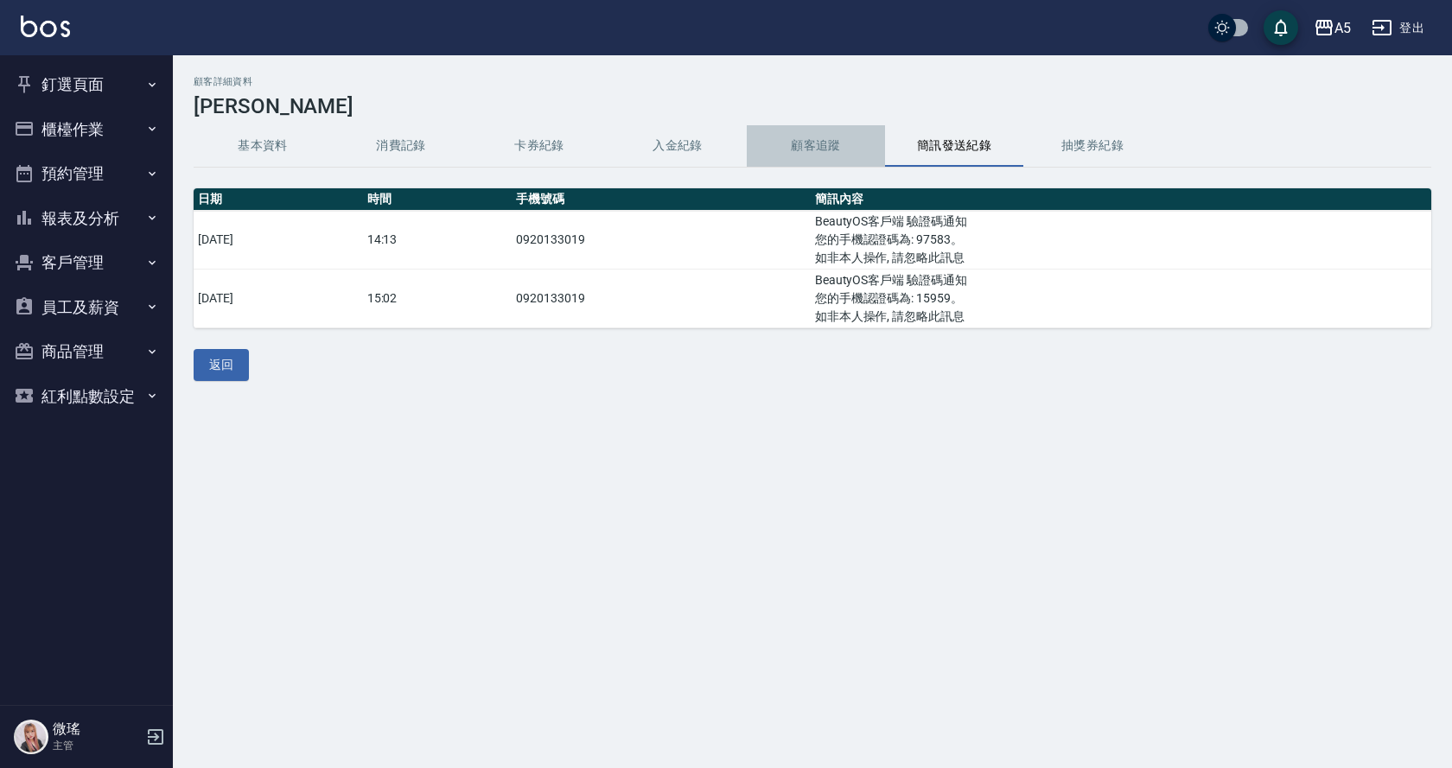
click at [817, 142] on button "顧客追蹤" at bounding box center [816, 145] width 138 height 41
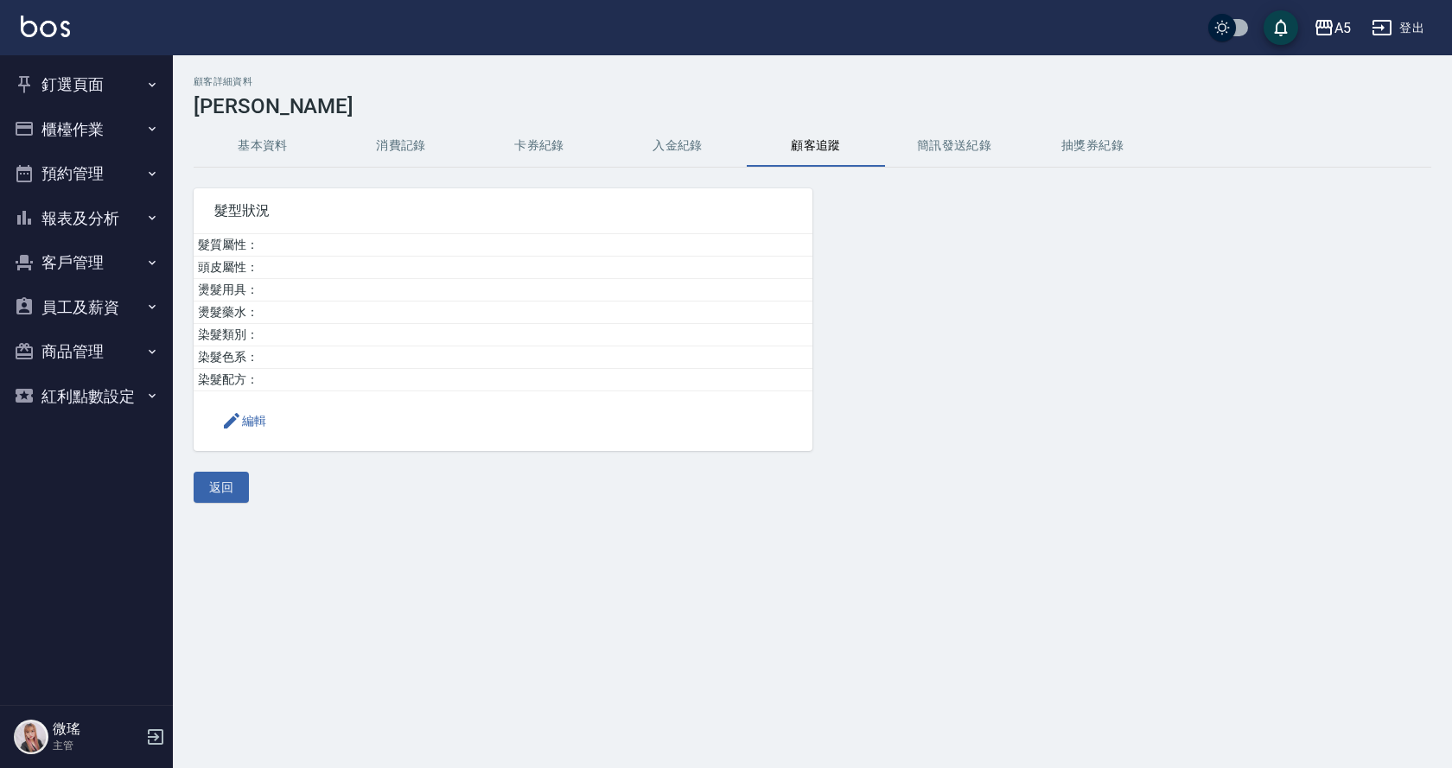
click at [642, 156] on button "入金紀錄" at bounding box center [677, 145] width 138 height 41
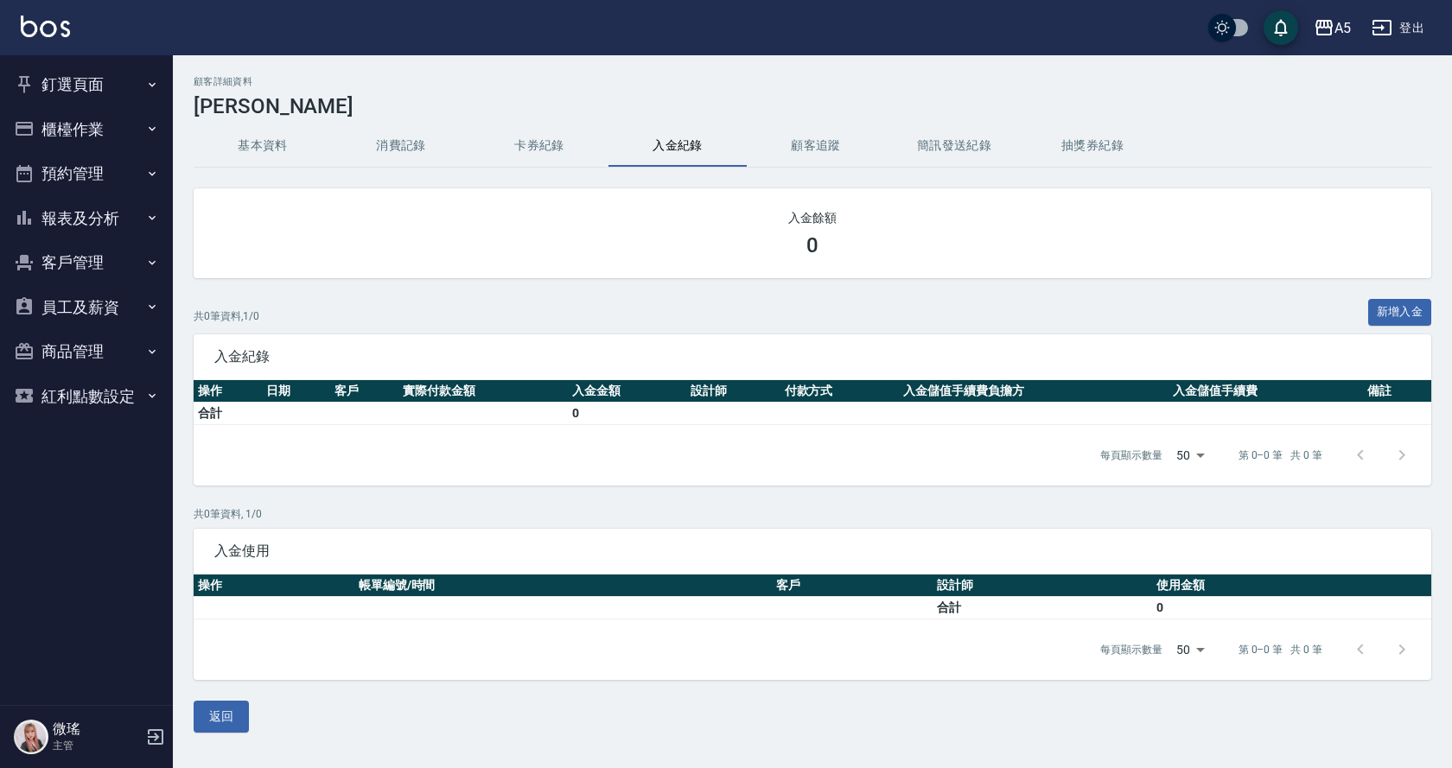
click at [541, 141] on button "卡券紀錄" at bounding box center [539, 145] width 138 height 41
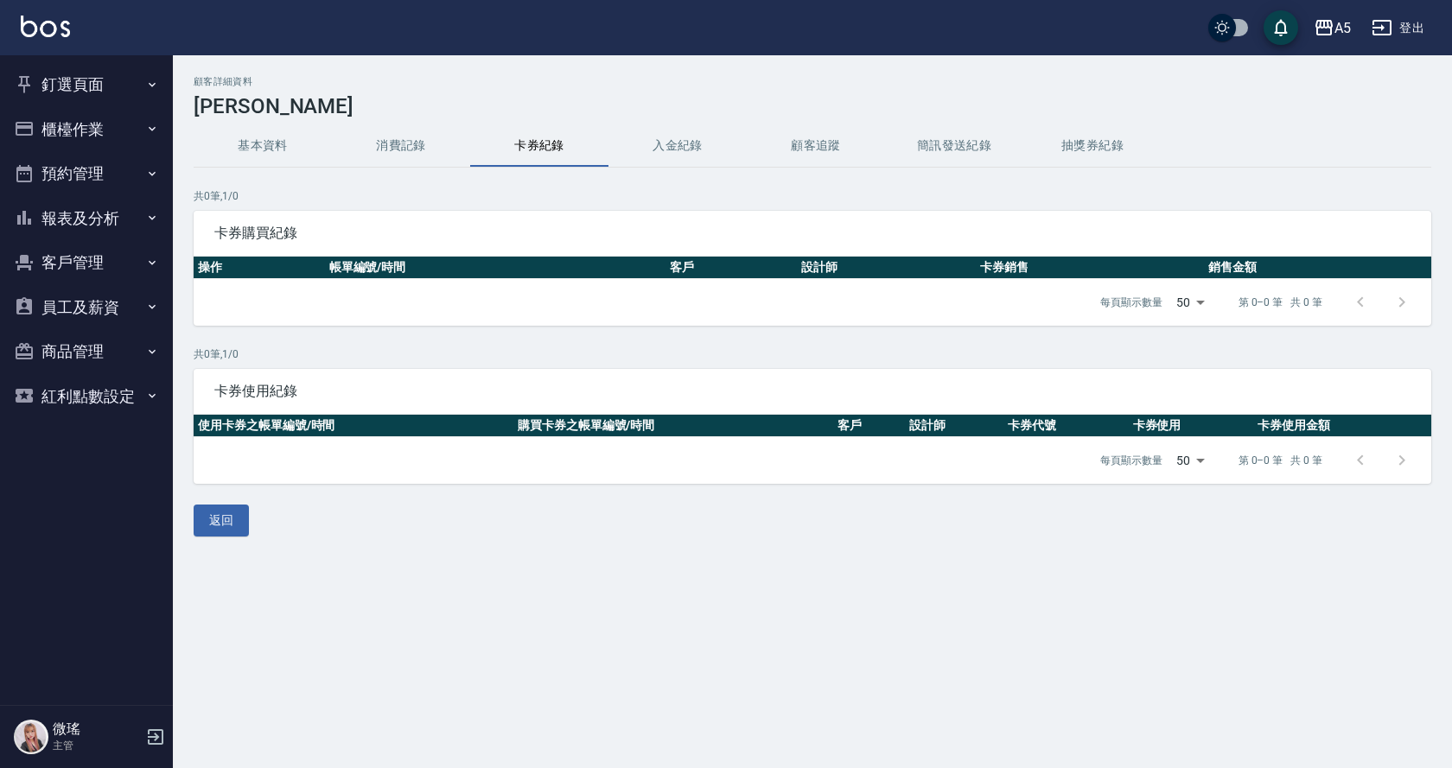
click at [401, 140] on button "消費記錄" at bounding box center [401, 145] width 138 height 41
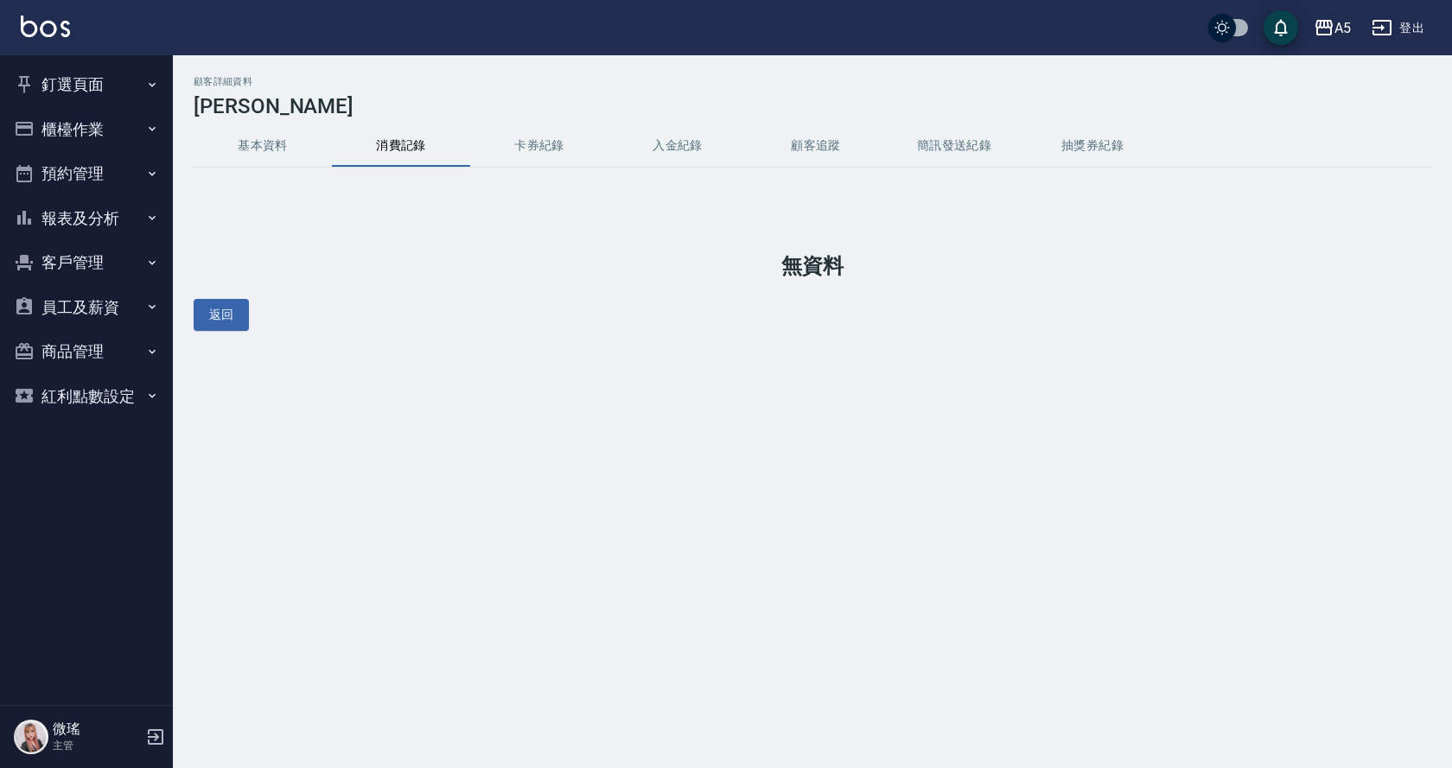
click at [228, 141] on button "基本資料" at bounding box center [263, 145] width 138 height 41
